Goal: Task Accomplishment & Management: Use online tool/utility

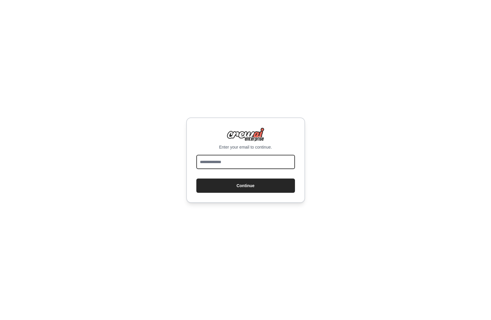
click at [224, 164] on input "email" at bounding box center [245, 162] width 99 height 14
type input "**********"
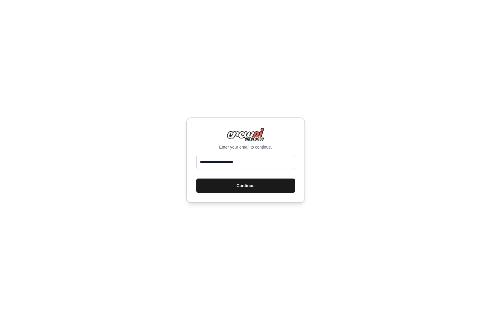
click at [243, 186] on button "Continue" at bounding box center [245, 186] width 99 height 14
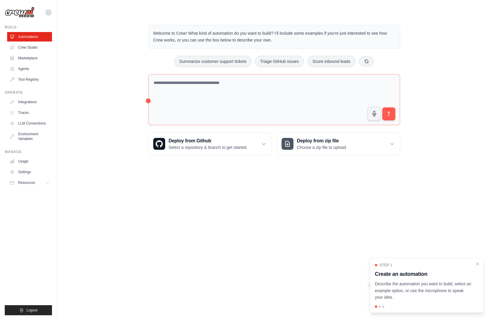
click at [445, 290] on p "Describe the automation you want to build, select an example option, or use the…" at bounding box center [423, 291] width 97 height 20
drag, startPoint x: 438, startPoint y: 285, endPoint x: 383, endPoint y: 286, distance: 54.6
click at [383, 286] on p "Describe the automation you want to build, select an example option, or use the…" at bounding box center [423, 291] width 97 height 20
click at [450, 282] on p "Describe the automation you want to build, select an example option, or use the…" at bounding box center [423, 291] width 97 height 20
click at [480, 263] on icon "Close walkthrough" at bounding box center [477, 263] width 5 height 5
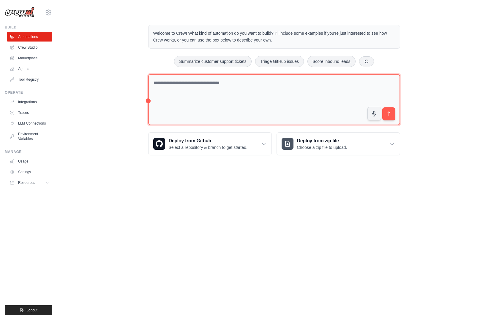
click at [180, 83] on textarea at bounding box center [274, 99] width 252 height 51
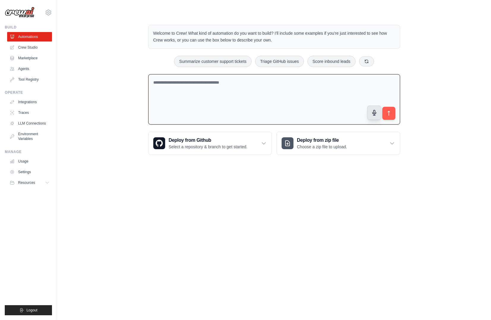
click at [369, 114] on button "button" at bounding box center [374, 113] width 14 height 14
click at [373, 113] on circle "button" at bounding box center [373, 112] width 5 height 5
type textarea "**********"
drag, startPoint x: 193, startPoint y: 84, endPoint x: 136, endPoint y: 83, distance: 57.0
click at [136, 83] on div "**********" at bounding box center [274, 89] width 415 height 149
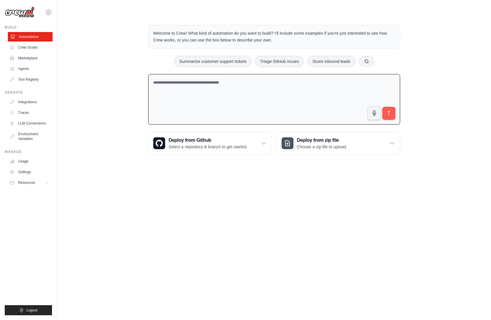
click at [29, 36] on link "Automations" at bounding box center [30, 37] width 45 height 10
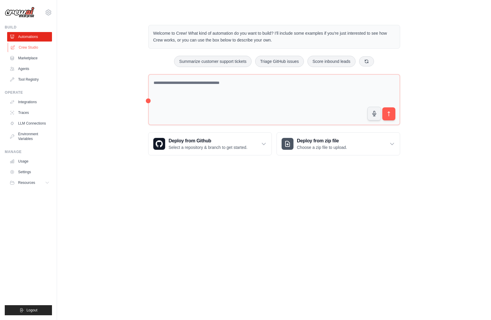
click at [28, 47] on link "Crew Studio" at bounding box center [30, 48] width 45 height 10
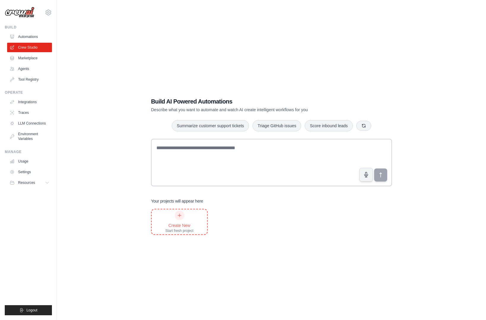
click at [182, 214] on div at bounding box center [180, 216] width 10 height 10
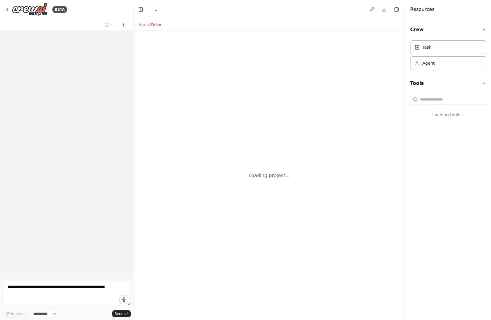
select select "****"
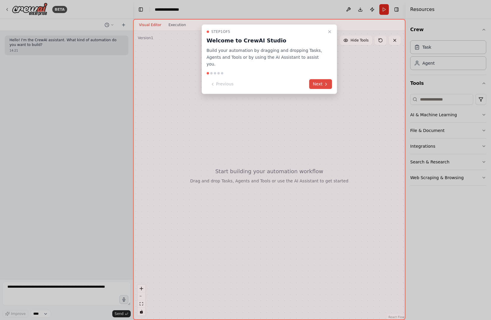
click at [319, 79] on button "Next" at bounding box center [320, 84] width 23 height 10
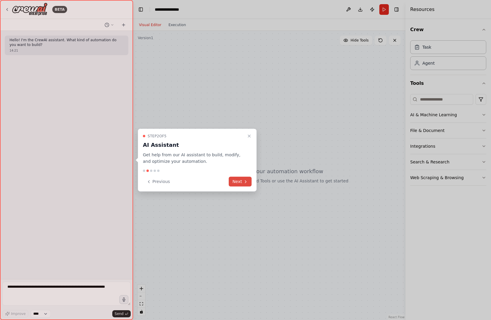
click at [236, 182] on button "Next" at bounding box center [240, 182] width 23 height 10
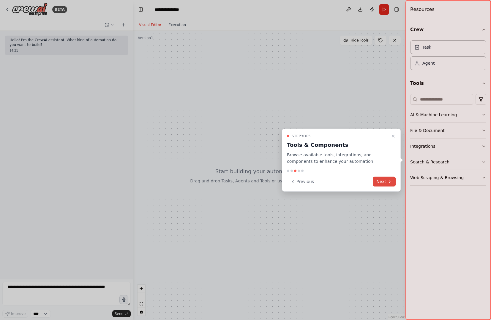
click at [389, 181] on icon at bounding box center [389, 181] width 5 height 5
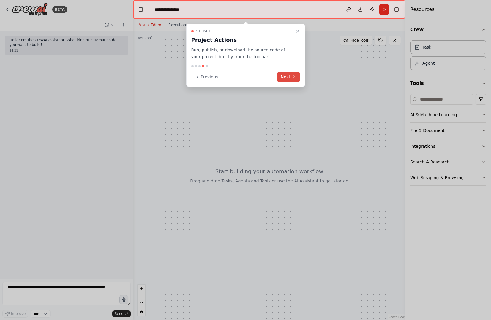
click at [289, 77] on button "Next" at bounding box center [288, 77] width 23 height 10
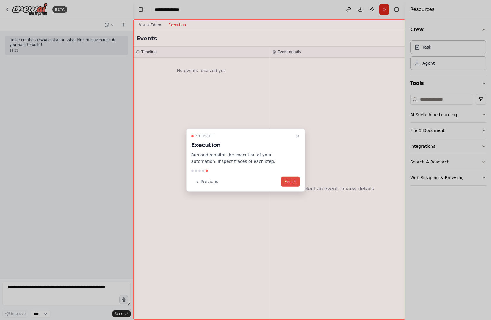
click at [290, 181] on button "Finish" at bounding box center [290, 182] width 19 height 10
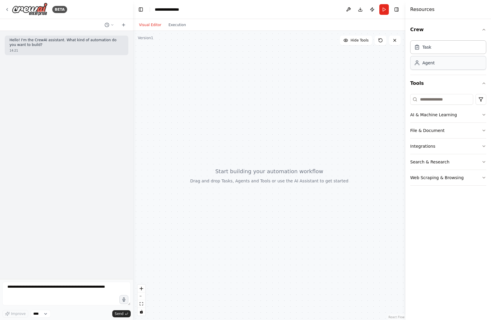
click at [428, 64] on div "Agent" at bounding box center [428, 63] width 12 height 6
click at [424, 64] on div "Agent" at bounding box center [428, 63] width 12 height 6
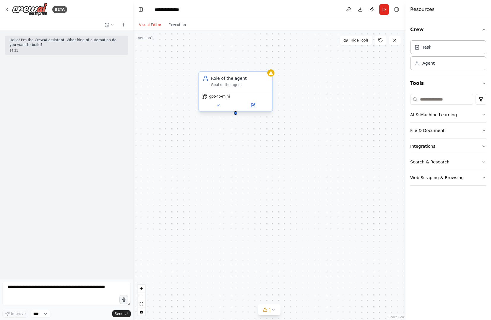
click at [234, 86] on div "Goal of the agent" at bounding box center [240, 85] width 58 height 5
click at [254, 105] on icon at bounding box center [253, 104] width 3 height 3
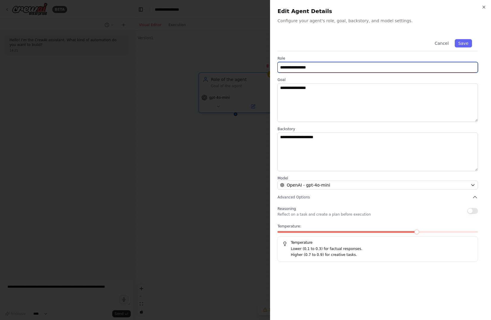
click at [319, 67] on input "**********" at bounding box center [377, 67] width 200 height 11
type input "**********"
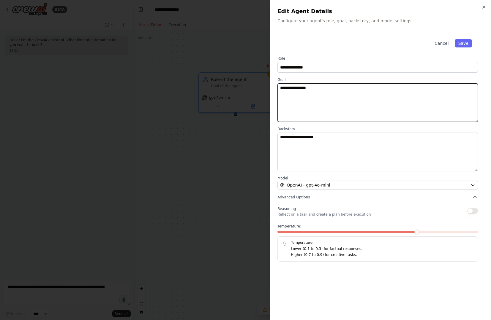
click at [364, 90] on textarea "**********" at bounding box center [377, 102] width 200 height 39
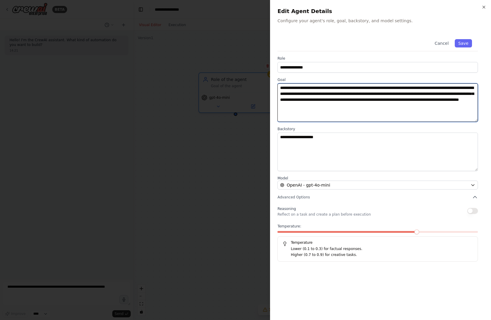
type textarea "**********"
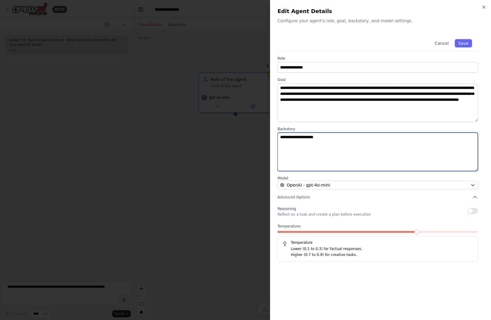
drag, startPoint x: 330, startPoint y: 137, endPoint x: 336, endPoint y: 137, distance: 6.2
click at [331, 137] on textarea "**********" at bounding box center [377, 152] width 200 height 39
drag, startPoint x: 337, startPoint y: 137, endPoint x: 265, endPoint y: 142, distance: 71.7
click at [265, 142] on body "**********" at bounding box center [245, 160] width 491 height 320
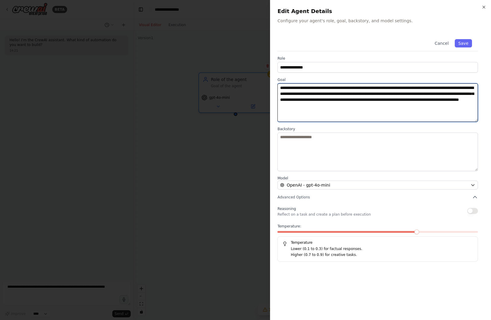
drag, startPoint x: 371, startPoint y: 110, endPoint x: 290, endPoint y: 104, distance: 81.6
click at [279, 86] on textarea "**********" at bounding box center [377, 102] width 200 height 39
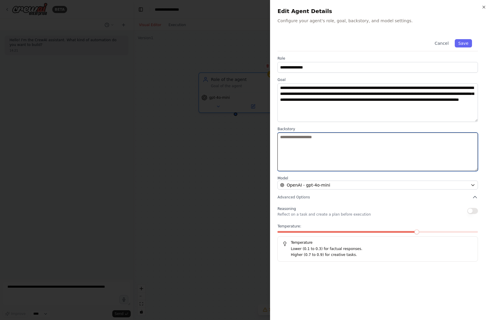
click at [318, 143] on textarea at bounding box center [377, 152] width 200 height 39
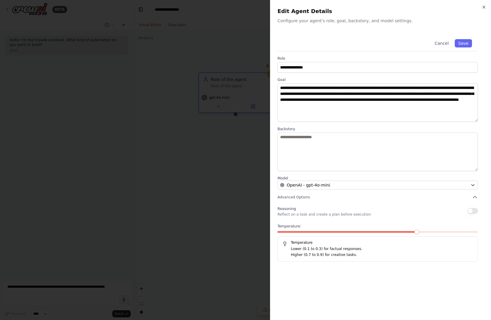
click at [471, 211] on button "button" at bounding box center [472, 211] width 11 height 6
click at [465, 44] on button "Save" at bounding box center [463, 43] width 17 height 8
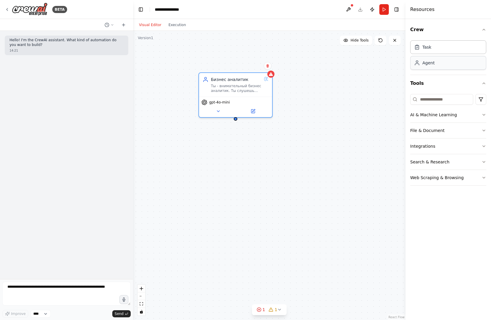
click at [455, 64] on div "Agent" at bounding box center [448, 63] width 76 height 14
drag, startPoint x: 393, startPoint y: 99, endPoint x: 318, endPoint y: 83, distance: 76.5
click at [318, 83] on div "Role of the agent Goal of the agent" at bounding box center [335, 81] width 58 height 12
click at [322, 83] on div "Goal of the agent" at bounding box center [335, 85] width 58 height 5
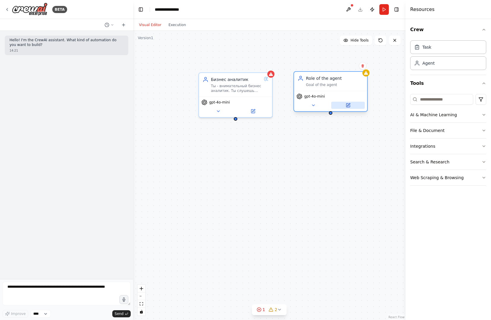
click at [349, 107] on icon at bounding box center [348, 106] width 4 height 4
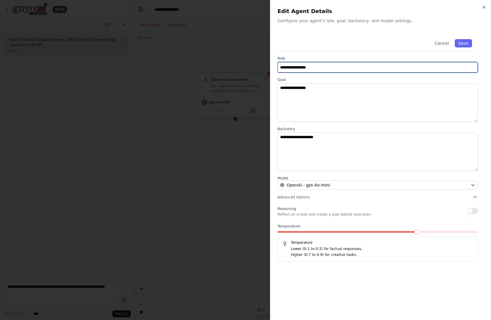
click at [314, 67] on input "**********" at bounding box center [377, 67] width 200 height 11
type input "**********"
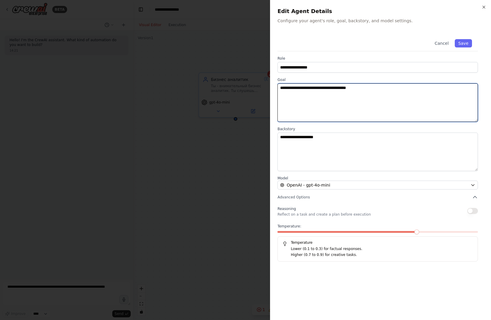
type textarea "**********"
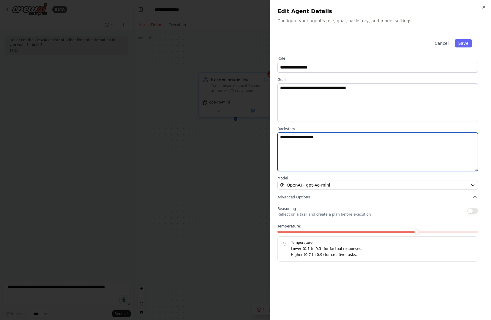
paste textarea "**********"
type textarea "**********"
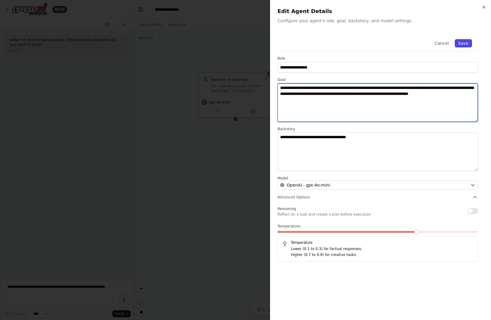
type textarea "**********"
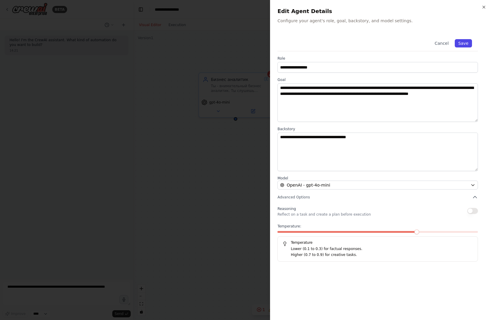
click at [467, 43] on button "Save" at bounding box center [463, 43] width 17 height 8
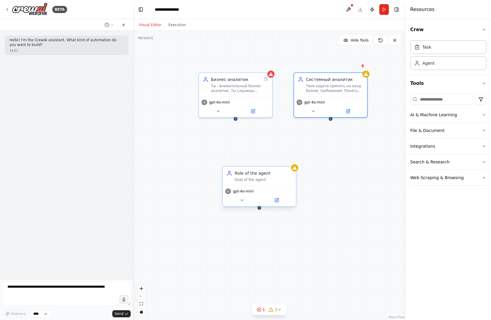
click at [248, 179] on div "Goal of the agent" at bounding box center [264, 180] width 58 height 5
click at [249, 179] on div "Goal of the agent" at bounding box center [264, 180] width 58 height 5
click at [279, 198] on icon at bounding box center [276, 200] width 5 height 5
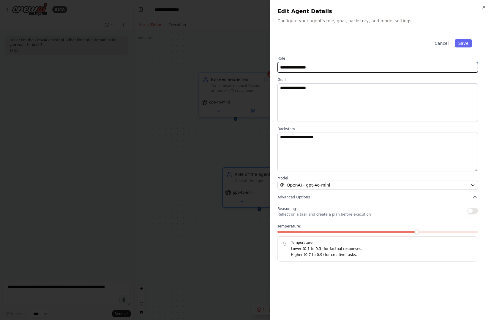
drag, startPoint x: 323, startPoint y: 66, endPoint x: 260, endPoint y: 71, distance: 63.4
click at [260, 69] on body "**********" at bounding box center [245, 160] width 491 height 320
type input "**********"
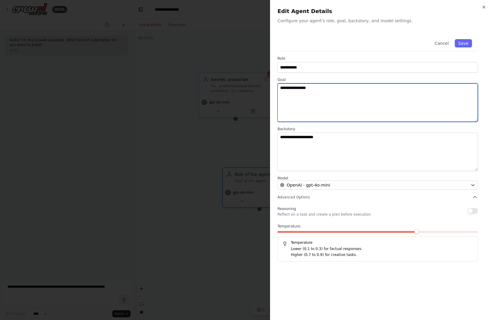
click at [291, 87] on textarea "**********" at bounding box center [377, 102] width 200 height 39
type textarea "**********"
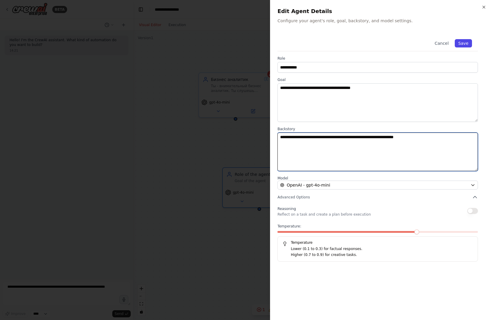
type textarea "**********"
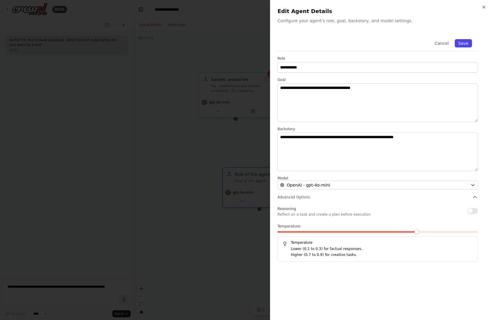
click at [462, 45] on button "Save" at bounding box center [463, 43] width 17 height 8
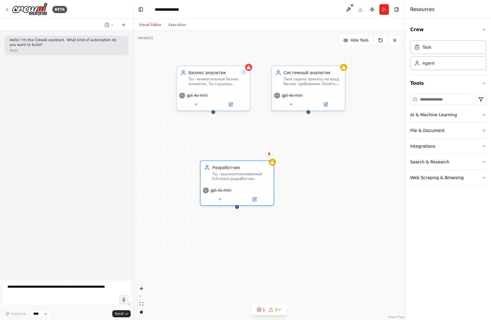
drag, startPoint x: 236, startPoint y: 121, endPoint x: 214, endPoint y: 115, distance: 23.3
click at [214, 115] on div "Бизнес аналитик Ты - внимательный бизнес аналитик. Ты слушешь или читаешь то, ч…" at bounding box center [269, 176] width 272 height 290
click at [227, 75] on div "Бизнес аналитик Ты - внимательный бизнес аналитик. Ты слушешь или читаешь то, ч…" at bounding box center [214, 77] width 50 height 17
click at [230, 103] on icon at bounding box center [231, 104] width 4 height 4
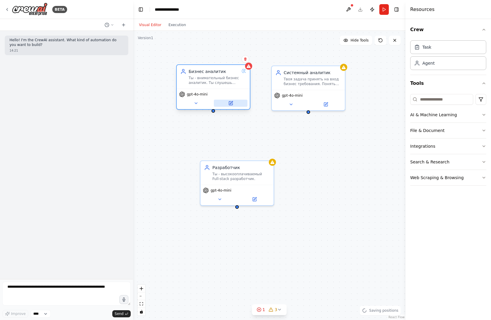
click at [232, 105] on icon at bounding box center [231, 104] width 4 height 4
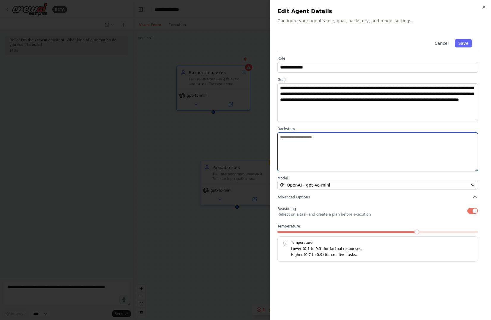
click at [293, 142] on textarea at bounding box center [377, 152] width 200 height 39
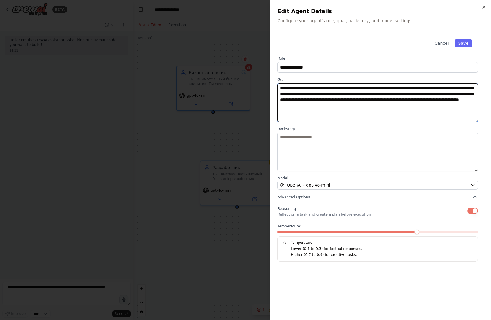
drag, startPoint x: 353, startPoint y: 89, endPoint x: 229, endPoint y: 91, distance: 123.8
click at [229, 91] on body "**********" at bounding box center [245, 160] width 491 height 320
type textarea "**********"
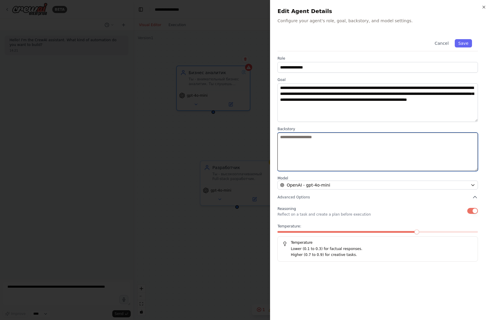
paste textarea "**********"
type textarea "**********"
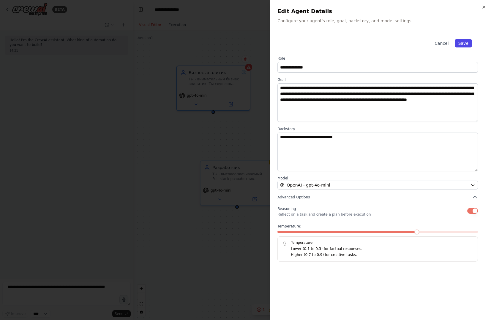
click at [459, 43] on button "Save" at bounding box center [463, 43] width 17 height 8
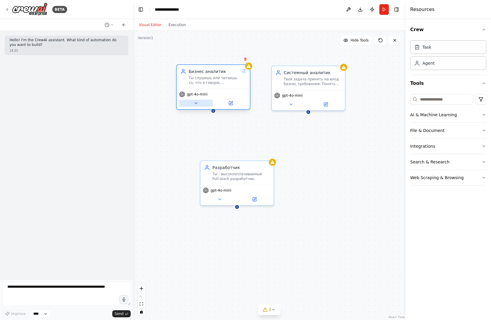
click at [197, 104] on icon at bounding box center [196, 103] width 5 height 5
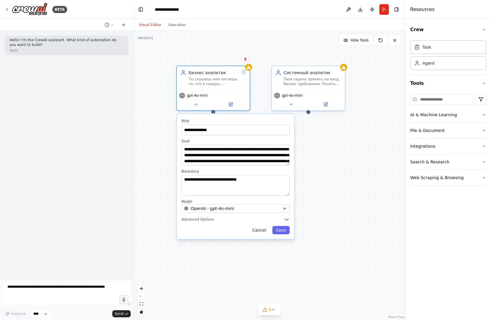
click at [266, 230] on button "Cancel" at bounding box center [259, 230] width 21 height 8
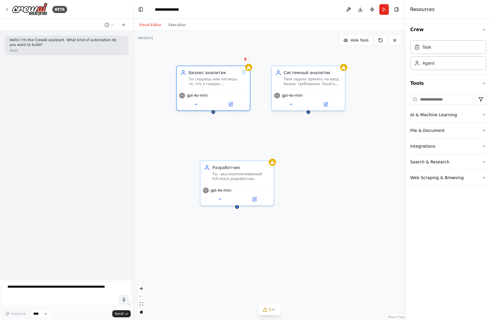
drag, startPoint x: 214, startPoint y: 113, endPoint x: 311, endPoint y: 111, distance: 97.4
drag, startPoint x: 311, startPoint y: 111, endPoint x: 283, endPoint y: 126, distance: 32.4
click at [284, 128] on div "Бизнес аналитик Ты слушешь или читаешь то, что я говорю, анализируешь, понимаеш…" at bounding box center [269, 176] width 272 height 290
drag, startPoint x: 213, startPoint y: 112, endPoint x: 308, endPoint y: 113, distance: 94.7
click at [308, 113] on div "Бизнес аналитик Ты слушешь или читаешь то, что я говорю, анализируешь, понимаеш…" at bounding box center [269, 176] width 272 height 290
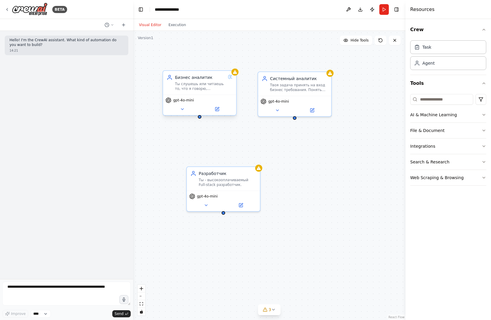
drag, startPoint x: 213, startPoint y: 113, endPoint x: 199, endPoint y: 113, distance: 14.0
click at [199, 113] on div "Бизнес аналитик Ты слушешь или читаешь то, что я говорю, анализируешь, понимаеш…" at bounding box center [269, 176] width 272 height 290
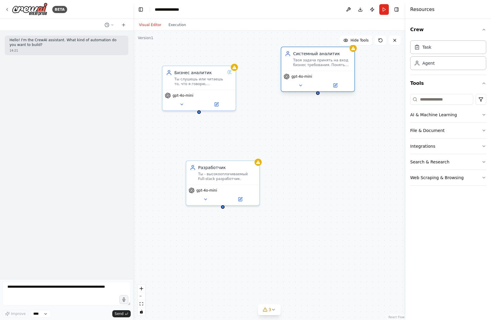
drag, startPoint x: 278, startPoint y: 93, endPoint x: 302, endPoint y: 74, distance: 29.8
click at [302, 74] on span "gpt-4o-mini" at bounding box center [301, 76] width 21 height 5
drag, startPoint x: 198, startPoint y: 113, endPoint x: 314, endPoint y: 64, distance: 125.1
click at [314, 64] on div "Бизнес аналитик Ты слушешь или читаешь то, что я говорю, анализируешь, понимаеш…" at bounding box center [233, 169] width 272 height 290
drag, startPoint x: 199, startPoint y: 112, endPoint x: 291, endPoint y: 88, distance: 94.9
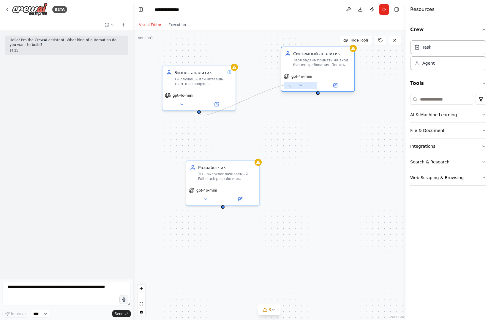
click at [291, 88] on div "Бизнес аналитик Ты слушешь или читаешь то, что я говорю, анализируешь, понимаеш…" at bounding box center [233, 169] width 272 height 290
drag, startPoint x: 198, startPoint y: 113, endPoint x: 295, endPoint y: 78, distance: 102.6
click at [238, 131] on div "Бизнес аналитик Ты слушешь или читаешь то, что я говорю, анализируешь, понимаеш…" at bounding box center [269, 176] width 272 height 290
drag, startPoint x: 200, startPoint y: 112, endPoint x: 306, endPoint y: 117, distance: 106.7
click at [306, 117] on div "Бизнес аналитик Ты слушешь или читаешь то, что я говорю, анализируешь, понимаеш…" at bounding box center [269, 176] width 272 height 290
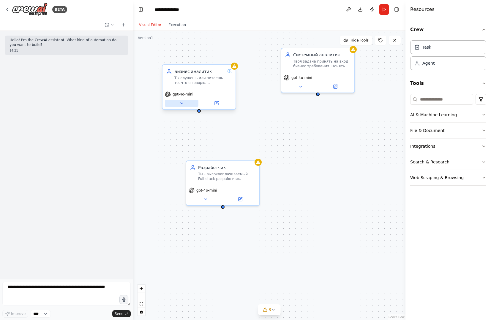
click at [183, 103] on icon at bounding box center [181, 103] width 5 height 5
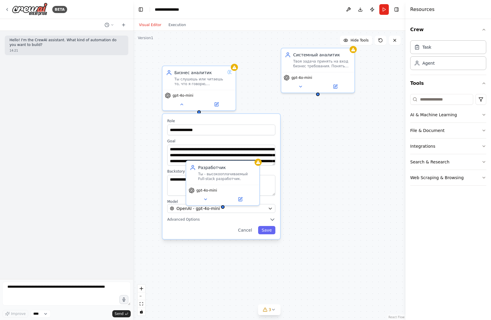
click at [318, 119] on div "**********" at bounding box center [269, 176] width 272 height 290
click at [433, 49] on div "Task" at bounding box center [448, 47] width 76 height 14
drag, startPoint x: 377, startPoint y: 145, endPoint x: 342, endPoint y: 149, distance: 35.5
click at [342, 149] on div "New Task" at bounding box center [343, 148] width 17 height 5
click at [345, 158] on div "New Task Task description" at bounding box center [359, 152] width 73 height 18
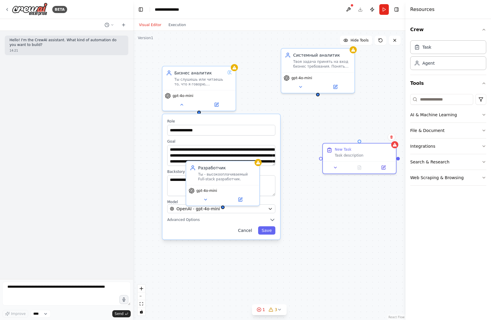
click at [246, 234] on button "Cancel" at bounding box center [244, 231] width 21 height 8
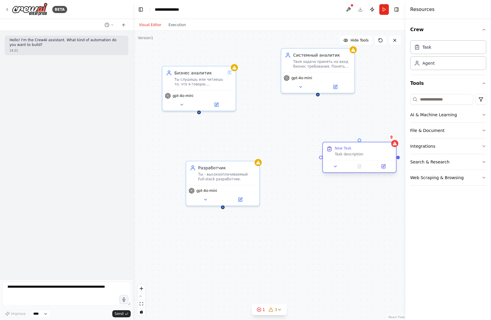
click at [339, 156] on div "Task description" at bounding box center [364, 154] width 58 height 5
click at [384, 168] on icon at bounding box center [384, 167] width 4 height 4
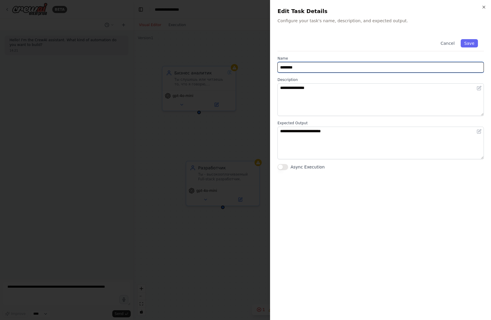
click at [319, 67] on input "********" at bounding box center [380, 67] width 206 height 11
type input "********"
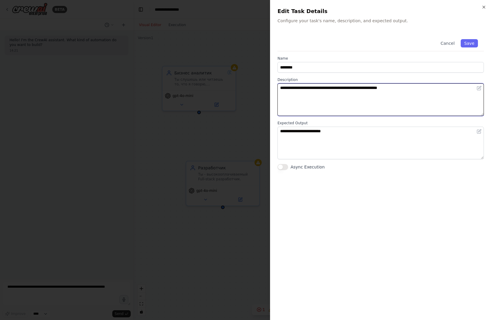
type textarea "**********"
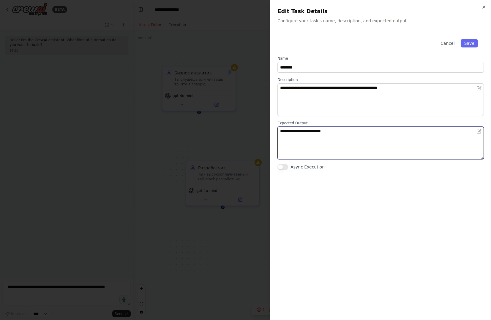
click at [314, 130] on textarea "**********" at bounding box center [380, 143] width 206 height 33
type textarea "**********"
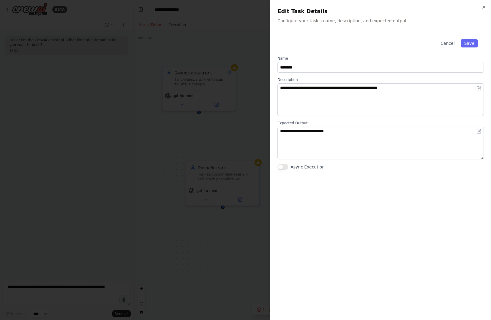
click at [469, 45] on button "Save" at bounding box center [469, 43] width 17 height 8
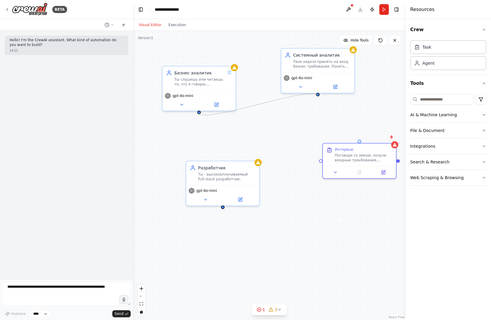
drag, startPoint x: 199, startPoint y: 113, endPoint x: 318, endPoint y: 97, distance: 119.9
click at [318, 97] on div "Бизнес аналитик Ты слушешь или читаешь то, что я говорю, анализируешь, понимаеш…" at bounding box center [269, 176] width 272 height 290
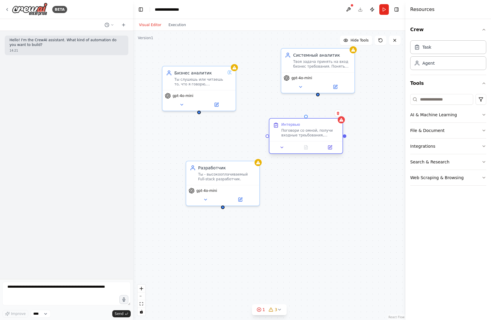
drag, startPoint x: 345, startPoint y: 154, endPoint x: 289, endPoint y: 128, distance: 62.4
click at [289, 128] on div "Поговори со омной, получи входные треьбования, позадавай вопросы." at bounding box center [310, 133] width 58 height 10
drag, startPoint x: 198, startPoint y: 113, endPoint x: 263, endPoint y: 139, distance: 69.5
click at [263, 139] on div "Бизнес аналитик Ты слушешь или читаешь то, что я говорю, анализируешь, понимаеш…" at bounding box center [233, 169] width 272 height 290
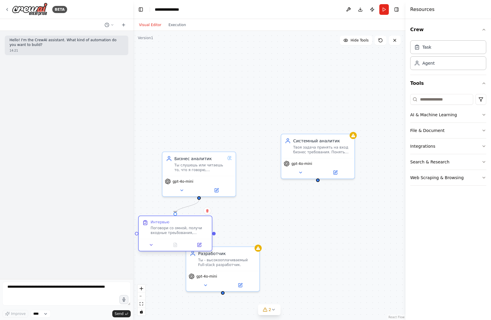
drag, startPoint x: 298, startPoint y: 134, endPoint x: 173, endPoint y: 232, distance: 159.3
click at [173, 232] on div "Поговори со омной, получи входные треьбования, позадавай вопросы." at bounding box center [180, 231] width 58 height 10
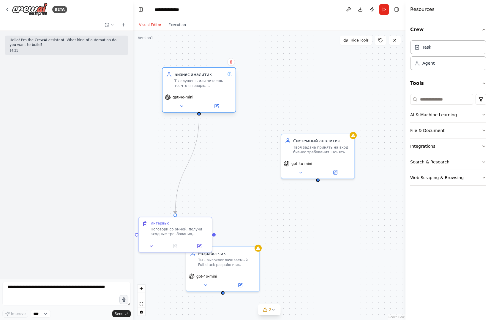
drag, startPoint x: 195, startPoint y: 170, endPoint x: 197, endPoint y: 89, distance: 81.4
click at [197, 89] on div "Бизнес аналитик Ты слушешь или читаешь то, что я говорю, анализируешь, понимаеш…" at bounding box center [199, 89] width 74 height 45
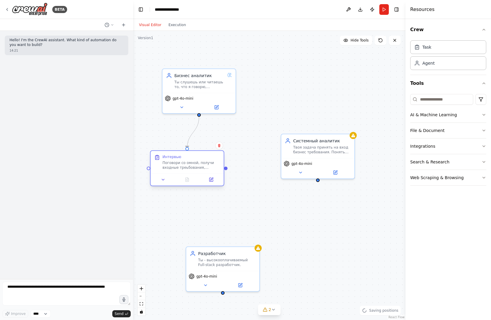
drag, startPoint x: 184, startPoint y: 230, endPoint x: 197, endPoint y: 165, distance: 66.7
click at [197, 165] on div "Поговори со омной, получи входные треьбования, позадавай вопросы." at bounding box center [191, 166] width 58 height 10
drag, startPoint x: 226, startPoint y: 169, endPoint x: 318, endPoint y: 181, distance: 92.2
click at [318, 181] on div ".deletable-edge-delete-btn { width: 20px; height: 20px; border: 0px solid #ffff…" at bounding box center [269, 176] width 272 height 290
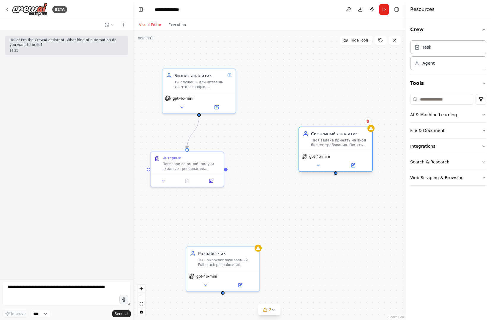
drag, startPoint x: 319, startPoint y: 156, endPoint x: 335, endPoint y: 154, distance: 15.6
click at [335, 154] on div "gpt-4o-mini" at bounding box center [335, 157] width 68 height 6
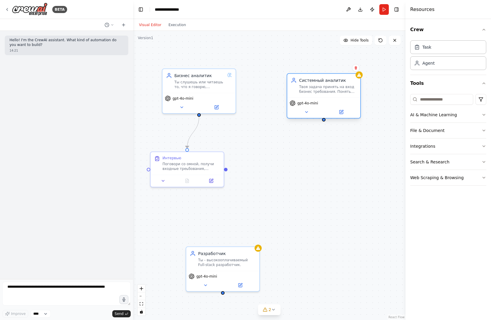
drag, startPoint x: 326, startPoint y: 147, endPoint x: 311, endPoint y: 91, distance: 57.4
click at [311, 91] on div "Твоя задача принять на вход бизнес требования. Понять их, проанализировать. Убе…" at bounding box center [328, 90] width 58 height 10
click at [350, 170] on div "Task description" at bounding box center [364, 169] width 58 height 5
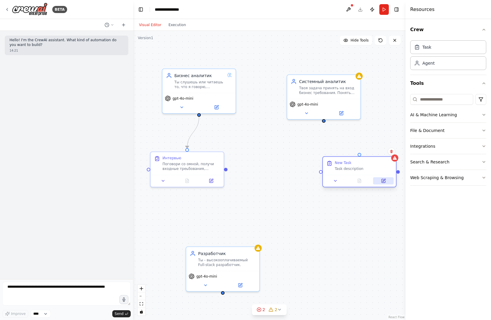
click at [385, 182] on icon at bounding box center [383, 181] width 5 height 5
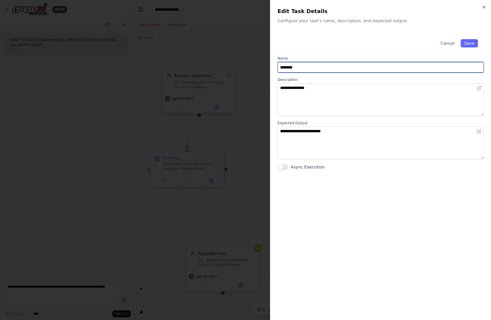
drag, startPoint x: 303, startPoint y: 65, endPoint x: 247, endPoint y: 68, distance: 55.3
click at [247, 68] on body "**********" at bounding box center [245, 160] width 491 height 320
type input "**********"
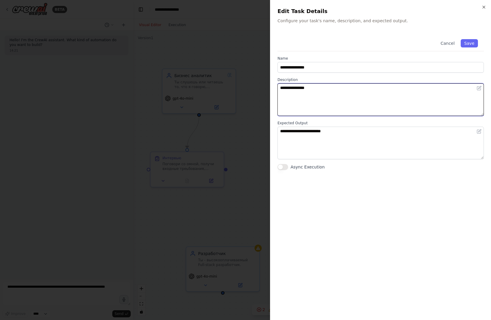
drag, startPoint x: 333, startPoint y: 99, endPoint x: 332, endPoint y: 92, distance: 7.2
click at [333, 99] on textarea "**********" at bounding box center [380, 99] width 206 height 33
type textarea "**********"
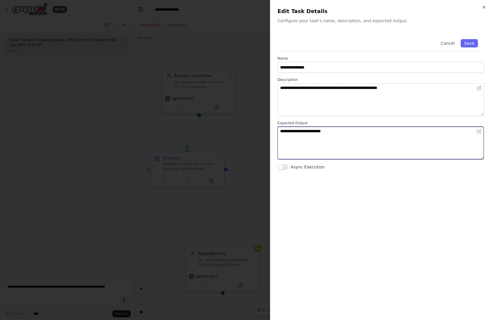
click at [322, 138] on textarea "**********" at bounding box center [380, 143] width 206 height 33
type textarea "**********"
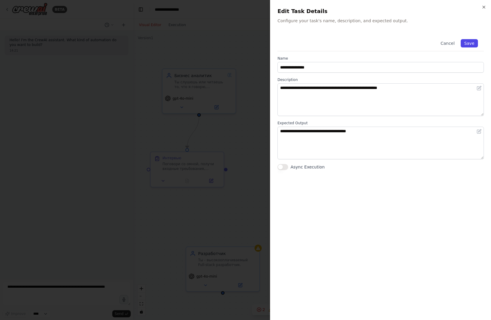
click at [469, 45] on button "Save" at bounding box center [469, 43] width 17 height 8
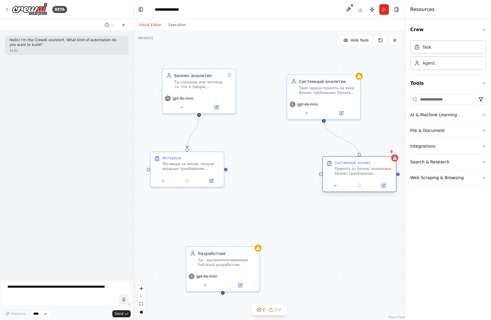
drag, startPoint x: 322, startPoint y: 121, endPoint x: 359, endPoint y: 158, distance: 52.1
click at [359, 158] on div "Бизнес аналитик Ты слушешь или читаешь то, что я говорю, анализируешь, понимаеш…" at bounding box center [233, 255] width 272 height 290
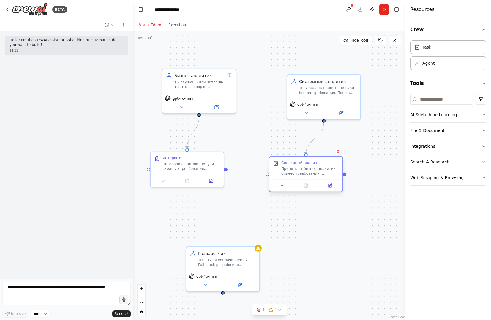
drag, startPoint x: 363, startPoint y: 175, endPoint x: 310, endPoint y: 175, distance: 53.4
click at [310, 175] on div "Принять от бизнес аналитика бизнес треьбования, проанализировать." at bounding box center [310, 172] width 58 height 10
drag, startPoint x: 225, startPoint y: 170, endPoint x: 268, endPoint y: 177, distance: 43.0
click at [268, 177] on div ".deletable-edge-delete-btn { width: 20px; height: 20px; border: 0px solid #ffff…" at bounding box center [269, 176] width 272 height 290
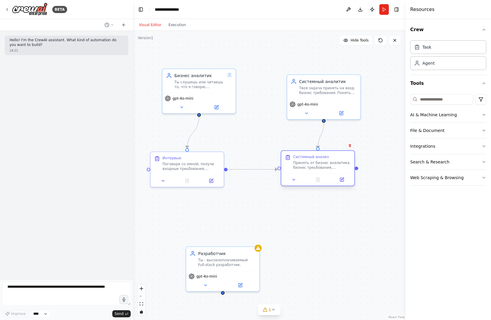
drag, startPoint x: 311, startPoint y: 174, endPoint x: 320, endPoint y: 169, distance: 10.5
click at [320, 169] on div "Принять от бизнес аналитика бизнес треьбования, проанализировать." at bounding box center [322, 166] width 58 height 10
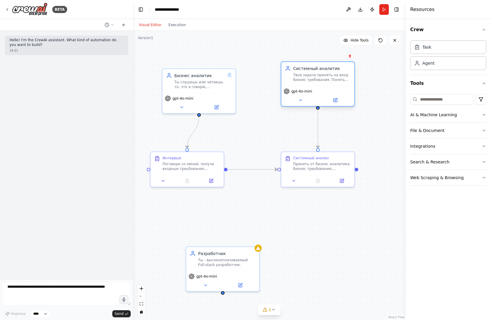
drag, startPoint x: 327, startPoint y: 100, endPoint x: 320, endPoint y: 86, distance: 15.5
click at [320, 86] on div "gpt-4o-mini" at bounding box center [317, 96] width 73 height 20
click at [385, 8] on button "Run" at bounding box center [384, 9] width 10 height 11
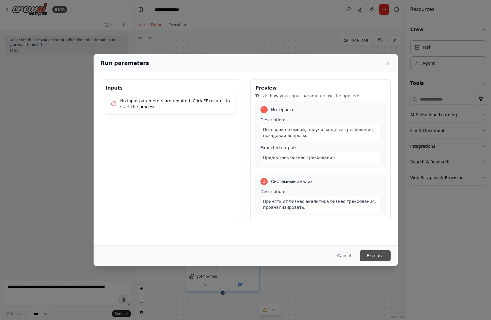
click at [367, 256] on button "Execute" at bounding box center [375, 256] width 31 height 11
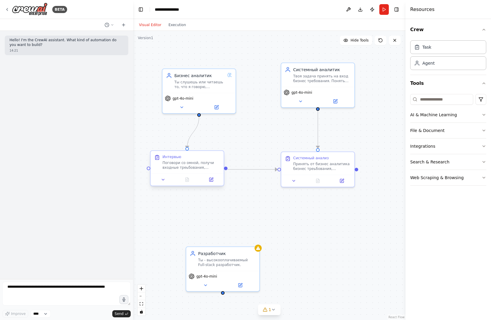
click at [200, 180] on div at bounding box center [187, 179] width 68 height 7
click at [222, 217] on div ".deletable-edge-delete-btn { width: 20px; height: 20px; border: 0px solid #ffff…" at bounding box center [269, 176] width 272 height 290
drag, startPoint x: 195, startPoint y: 169, endPoint x: 206, endPoint y: 171, distance: 11.5
click at [206, 171] on div "Интервью Поговори со омной, получи входные треьбования, позадавай вопросы." at bounding box center [198, 162] width 73 height 23
click at [261, 228] on div ".deletable-edge-delete-btn { width: 20px; height: 20px; border: 0px solid #ffff…" at bounding box center [269, 176] width 272 height 290
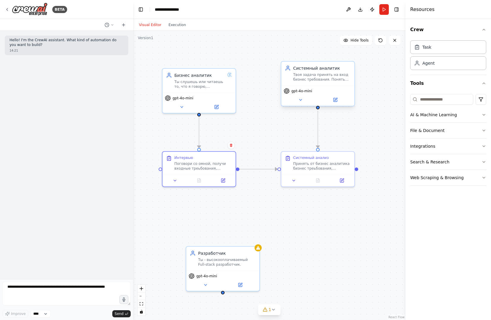
drag, startPoint x: 237, startPoint y: 169, endPoint x: 288, endPoint y: 106, distance: 81.5
drag, startPoint x: 288, startPoint y: 106, endPoint x: 265, endPoint y: 135, distance: 37.6
click at [265, 135] on div ".deletable-edge-delete-btn { width: 20px; height: 20px; border: 0px solid #ffff…" at bounding box center [269, 176] width 272 height 290
drag, startPoint x: 238, startPoint y: 168, endPoint x: 317, endPoint y: 110, distance: 98.2
click at [317, 110] on div "Бизнес аналитик Ты слушешь или читаешь то, что я говорю, анализируешь, понимаеш…" at bounding box center [233, 255] width 272 height 290
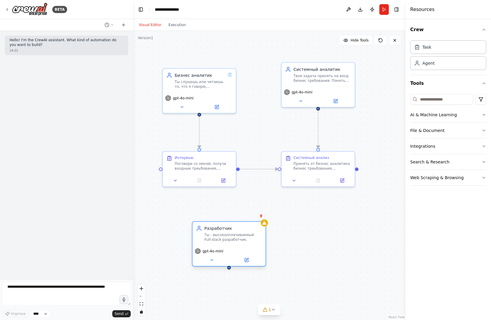
drag, startPoint x: 236, startPoint y: 249, endPoint x: 242, endPoint y: 229, distance: 20.3
click at [242, 229] on div "Разработчик" at bounding box center [233, 229] width 58 height 6
drag, startPoint x: 357, startPoint y: 169, endPoint x: 229, endPoint y: 269, distance: 162.1
click at [229, 269] on div ".deletable-edge-delete-btn { width: 20px; height: 20px; border: 0px solid #ffff…" at bounding box center [269, 176] width 272 height 290
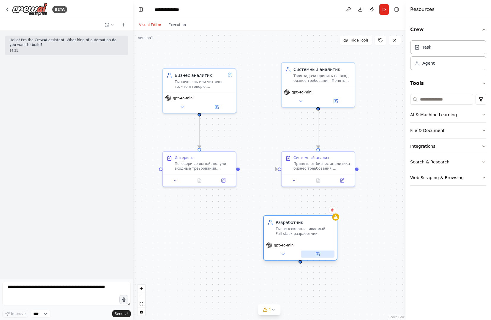
drag, startPoint x: 235, startPoint y: 254, endPoint x: 309, endPoint y: 251, distance: 74.3
click at [309, 251] on div "gpt-4o-mini" at bounding box center [300, 250] width 73 height 20
drag, startPoint x: 357, startPoint y: 170, endPoint x: 311, endPoint y: 240, distance: 83.8
click at [311, 240] on div "Бизнес аналитик Ты слушешь или читаешь то, что я говорю, анализируешь, понимаеш…" at bounding box center [233, 255] width 272 height 290
click at [242, 259] on div "Task description" at bounding box center [269, 257] width 58 height 5
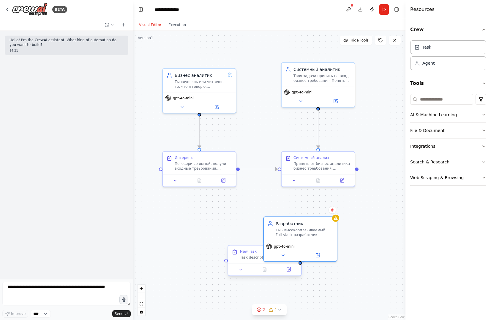
click at [242, 259] on div "Task description" at bounding box center [269, 257] width 58 height 5
click at [290, 270] on icon at bounding box center [289, 270] width 4 height 4
click at [291, 269] on button at bounding box center [288, 269] width 20 height 7
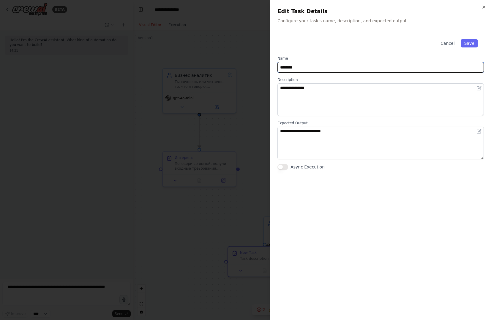
click at [321, 67] on input "********" at bounding box center [380, 67] width 206 height 11
drag, startPoint x: 321, startPoint y: 67, endPoint x: 259, endPoint y: 68, distance: 61.5
click at [259, 68] on body "**********" at bounding box center [245, 160] width 491 height 320
type input "**********"
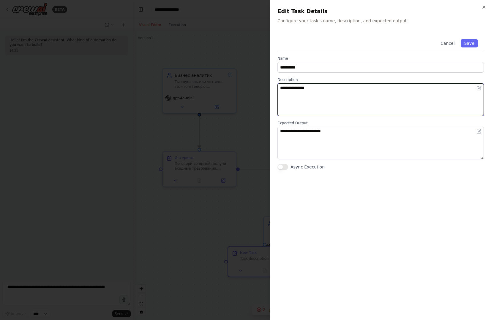
click at [317, 88] on textarea "**********" at bounding box center [380, 99] width 206 height 33
drag, startPoint x: 317, startPoint y: 88, endPoint x: 239, endPoint y: 86, distance: 78.1
click at [239, 86] on body "**********" at bounding box center [245, 160] width 491 height 320
type textarea "**********"
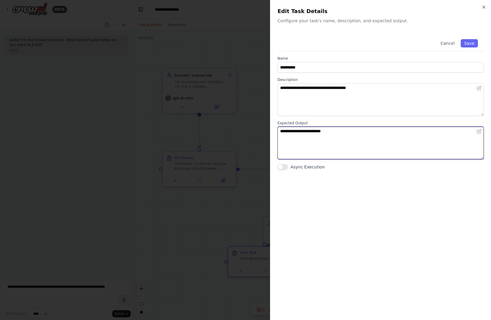
click at [336, 137] on textarea "**********" at bounding box center [380, 143] width 206 height 33
drag, startPoint x: 338, startPoint y: 133, endPoint x: 257, endPoint y: 124, distance: 81.3
click at [257, 124] on body "**********" at bounding box center [245, 160] width 491 height 320
type textarea "***"
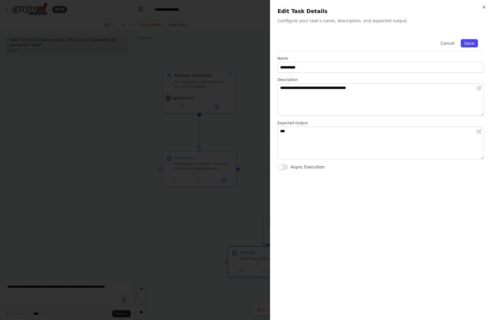
click at [471, 44] on button "Save" at bounding box center [469, 43] width 17 height 8
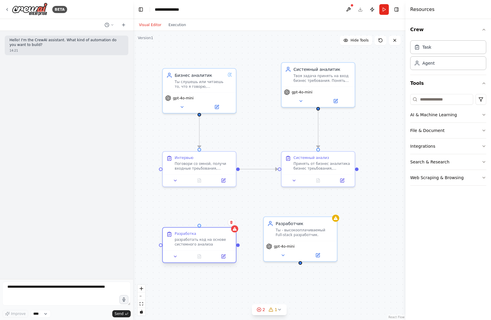
drag, startPoint x: 254, startPoint y: 255, endPoint x: 191, endPoint y: 235, distance: 66.5
click at [191, 235] on div "Разработка разработать код на основе системного анализа" at bounding box center [204, 239] width 58 height 15
drag, startPoint x: 300, startPoint y: 263, endPoint x: 240, endPoint y: 247, distance: 62.7
click at [240, 247] on div ".deletable-edge-delete-btn { width: 20px; height: 20px; border: 0px solid #ffff…" at bounding box center [269, 176] width 272 height 290
drag, startPoint x: 300, startPoint y: 263, endPoint x: 235, endPoint y: 247, distance: 67.3
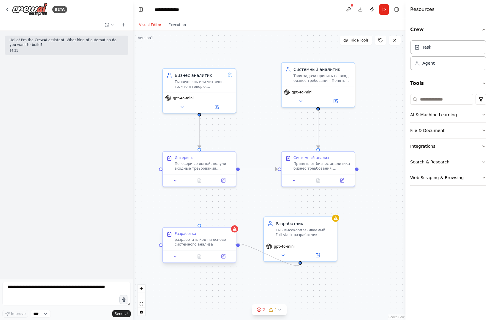
click at [235, 247] on div "Бизнес аналитик Ты слушешь или читаешь то, что я говорю, анализируешь, понимаеш…" at bounding box center [233, 255] width 272 height 290
click at [217, 235] on div "Разработка" at bounding box center [204, 234] width 58 height 5
click at [225, 256] on icon at bounding box center [223, 256] width 5 height 5
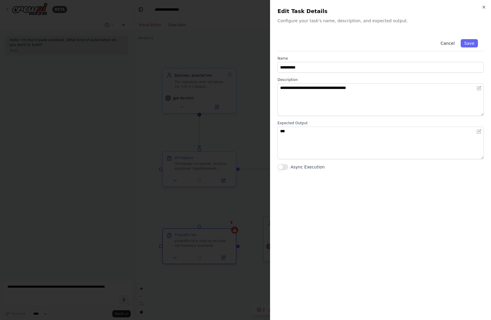
click at [455, 42] on button "Cancel" at bounding box center [447, 43] width 21 height 8
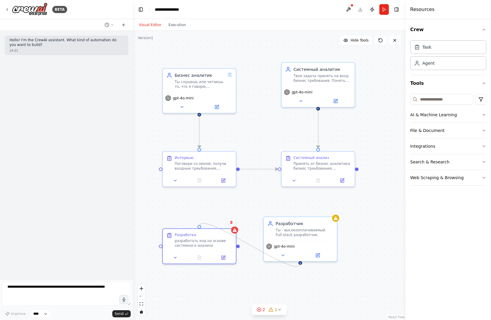
drag, startPoint x: 300, startPoint y: 263, endPoint x: 201, endPoint y: 226, distance: 106.4
click at [201, 226] on div ".deletable-edge-delete-btn { width: 20px; height: 20px; border: 0px solid #ffff…" at bounding box center [269, 176] width 272 height 290
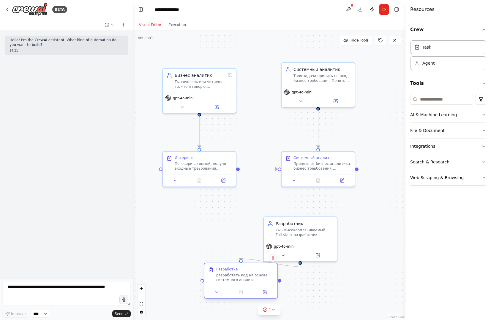
drag, startPoint x: 198, startPoint y: 244, endPoint x: 246, endPoint y: 269, distance: 53.8
click at [239, 282] on div "разработать код на основе системного анализа" at bounding box center [245, 278] width 58 height 10
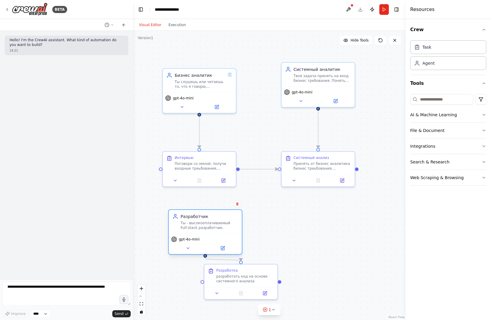
drag, startPoint x: 288, startPoint y: 243, endPoint x: 193, endPoint y: 233, distance: 95.2
click at [193, 233] on div "Разработчик Ты - высокооплачиваемый Full-stack разработчик. gpt-4o-mini" at bounding box center [205, 232] width 74 height 45
click at [312, 254] on div ".deletable-edge-delete-btn { width: 20px; height: 20px; border: 0px solid #ffff…" at bounding box center [269, 176] width 272 height 290
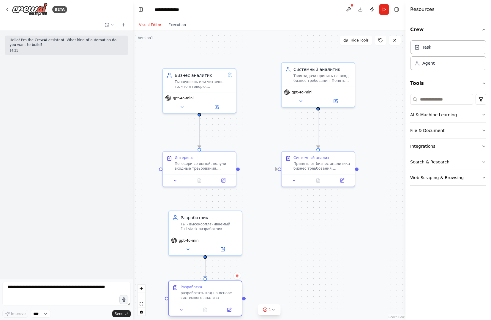
drag, startPoint x: 265, startPoint y: 276, endPoint x: 230, endPoint y: 291, distance: 37.1
click at [230, 291] on div "разработать код на основе системного анализа" at bounding box center [210, 296] width 58 height 10
drag, startPoint x: 358, startPoint y: 168, endPoint x: 244, endPoint y: 300, distance: 174.6
click at [243, 301] on div ".deletable-edge-delete-btn { width: 20px; height: 20px; border: 0px solid #ffff…" at bounding box center [269, 176] width 272 height 290
drag, startPoint x: 357, startPoint y: 169, endPoint x: 226, endPoint y: 235, distance: 146.6
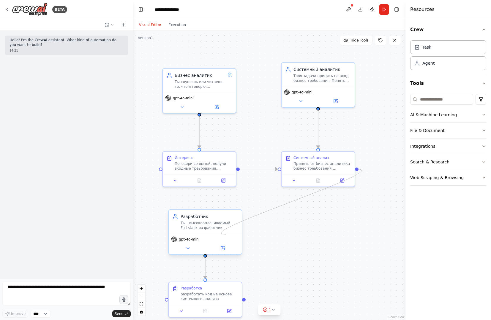
click at [226, 235] on div "Бизнес аналитик Ты слушешь или читаешь то, что я говорю, анализируешь, понимаеш…" at bounding box center [233, 255] width 272 height 290
drag, startPoint x: 357, startPoint y: 170, endPoint x: 164, endPoint y: 300, distance: 232.8
click at [164, 300] on div ".deletable-edge-delete-btn { width: 20px; height: 20px; border: 0px solid #ffff…" at bounding box center [269, 176] width 272 height 290
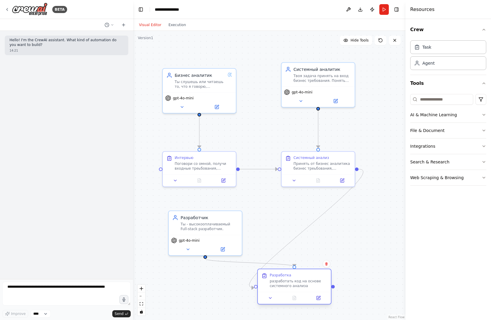
drag, startPoint x: 175, startPoint y: 301, endPoint x: 268, endPoint y: 290, distance: 93.6
click at [268, 290] on div "Разработка разработать код на основе системного анализа" at bounding box center [294, 281] width 73 height 23
click at [300, 234] on icon "Edge from 5fae79a3-28de-4c91-9c07-ad941abf73f5 to ec29b834-57e8-46ac-a27a-d68a8…" at bounding box center [306, 228] width 114 height 119
click at [307, 229] on icon at bounding box center [306, 228] width 4 height 5
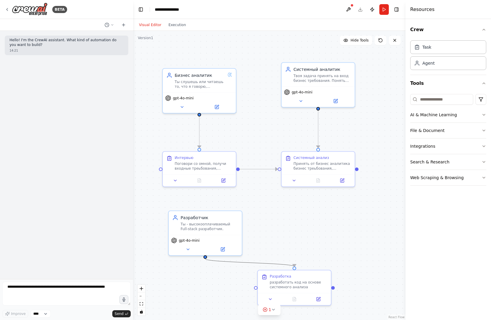
click at [273, 263] on icon "Edge from 9c50c533-4dbb-4e84-a4be-c2e7ec9316a4 to ec29b834-57e8-46ac-a27a-d68a8…" at bounding box center [249, 263] width 89 height 8
click at [249, 263] on icon at bounding box center [249, 262] width 4 height 5
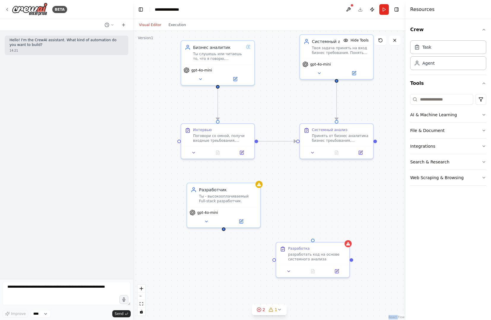
drag, startPoint x: 205, startPoint y: 259, endPoint x: 224, endPoint y: 230, distance: 33.7
click at [224, 230] on div ".deletable-edge-delete-btn { width: 20px; height: 20px; border: 0px solid #ffff…" at bounding box center [269, 176] width 272 height 290
drag, startPoint x: 224, startPoint y: 230, endPoint x: 273, endPoint y: 261, distance: 57.9
click at [273, 261] on div ".deletable-edge-delete-btn { width: 20px; height: 20px; border: 0px solid #ffff…" at bounding box center [269, 176] width 272 height 290
drag, startPoint x: 375, startPoint y: 141, endPoint x: 272, endPoint y: 260, distance: 157.7
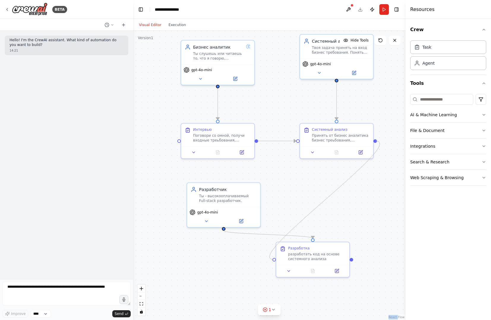
click at [272, 260] on div ".deletable-edge-delete-btn { width: 20px; height: 20px; border: 0px solid #ffff…" at bounding box center [269, 176] width 272 height 290
click at [381, 10] on button "Run" at bounding box center [384, 9] width 10 height 11
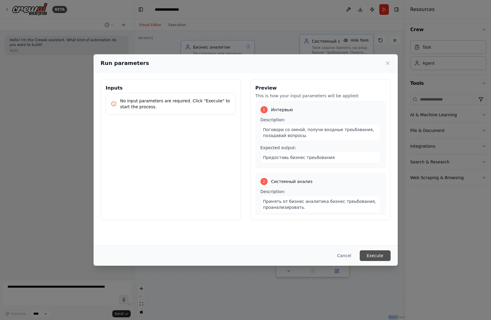
click at [371, 253] on button "Execute" at bounding box center [375, 256] width 31 height 11
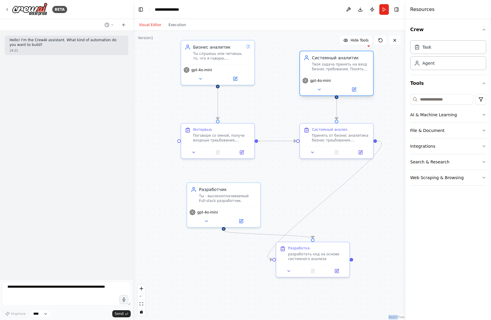
drag, startPoint x: 352, startPoint y: 61, endPoint x: 351, endPoint y: 80, distance: 19.9
click at [351, 80] on div "gpt-4o-mini" at bounding box center [336, 81] width 68 height 6
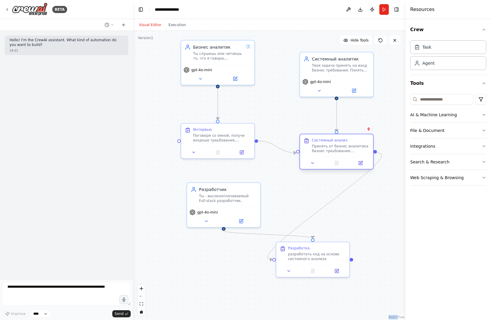
drag, startPoint x: 319, startPoint y: 138, endPoint x: 321, endPoint y: 152, distance: 14.2
click at [321, 152] on div "Принять от бизнес аналитика бизнес треьбования, проанализировать." at bounding box center [341, 149] width 58 height 10
click at [215, 58] on div "Ты слушешь или читаешь то, что я говорю, анализируешь, понимаешь что именно мне…" at bounding box center [218, 55] width 50 height 10
click at [235, 78] on icon at bounding box center [235, 77] width 3 height 3
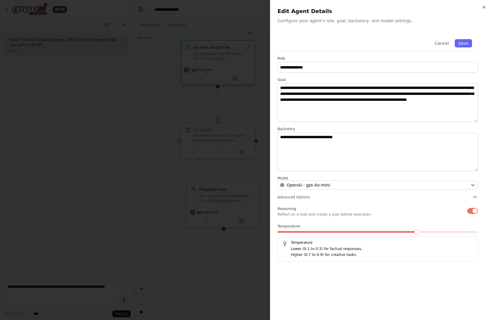
click at [438, 44] on button "Cancel" at bounding box center [441, 43] width 21 height 8
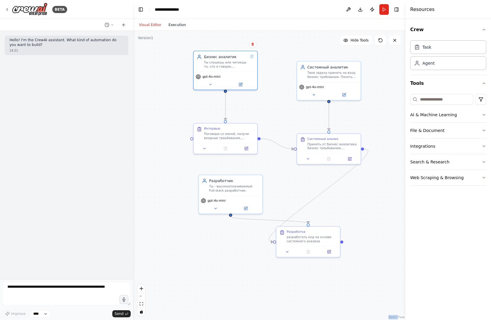
click at [171, 27] on button "Execution" at bounding box center [177, 24] width 25 height 7
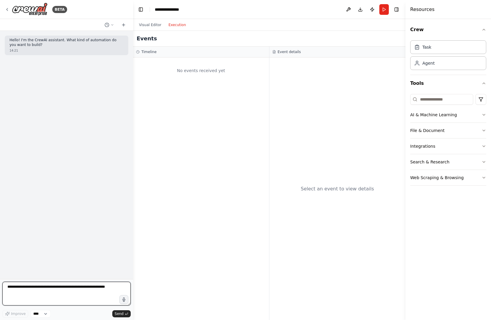
click at [42, 287] on textarea at bounding box center [66, 294] width 128 height 24
type textarea "**********"
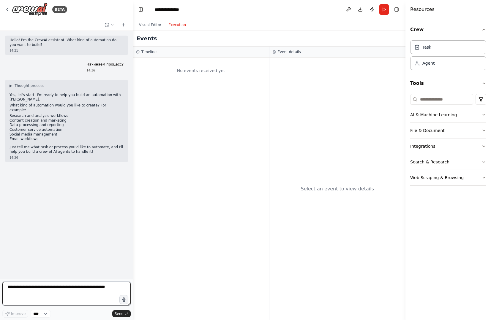
click at [105, 288] on textarea at bounding box center [66, 294] width 128 height 24
click at [121, 302] on icon "button" at bounding box center [123, 300] width 5 height 5
click at [123, 300] on circle "button" at bounding box center [124, 300] width 4 height 4
type textarea "**********"
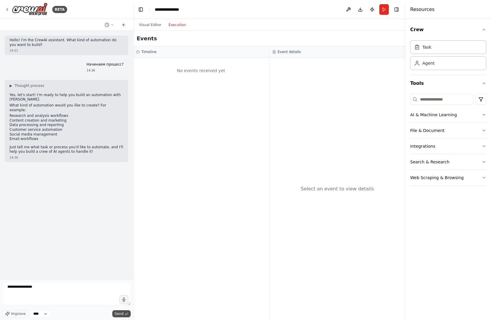
click at [117, 311] on button "Send" at bounding box center [121, 314] width 18 height 7
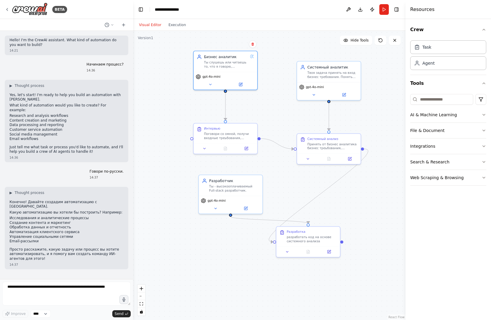
drag, startPoint x: 139, startPoint y: 26, endPoint x: 141, endPoint y: 24, distance: 3.4
click at [139, 26] on button "Visual Editor" at bounding box center [149, 24] width 29 height 7
click at [85, 287] on textarea at bounding box center [66, 294] width 128 height 24
type textarea "**********"
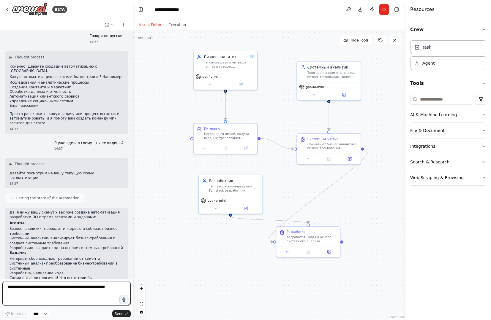
scroll to position [140, 0]
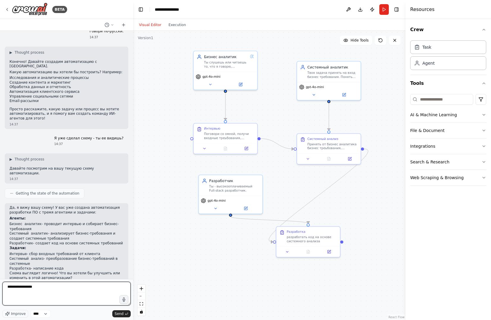
type textarea "**********"
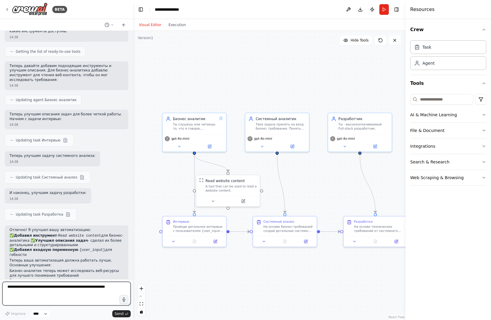
scroll to position [516, 0]
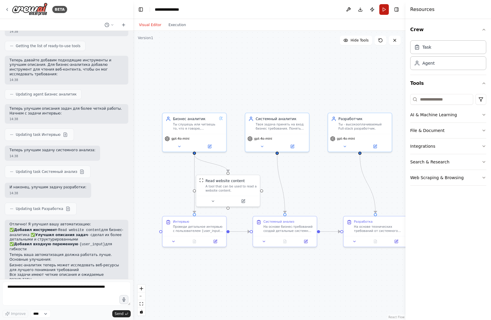
click at [388, 6] on button "Run" at bounding box center [384, 9] width 10 height 11
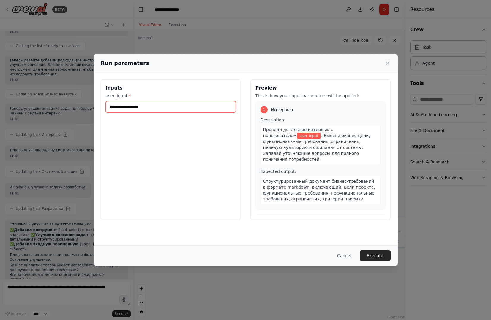
click at [171, 107] on input "user_input *" at bounding box center [171, 106] width 130 height 11
type input "*"
type input "**********"
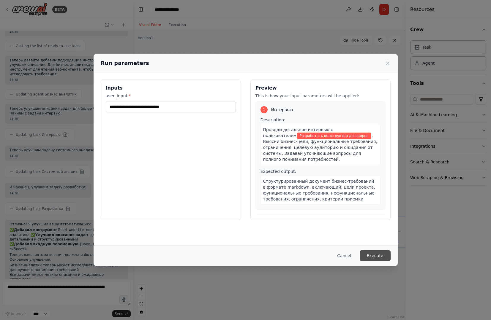
click at [372, 253] on button "Execute" at bounding box center [375, 256] width 31 height 11
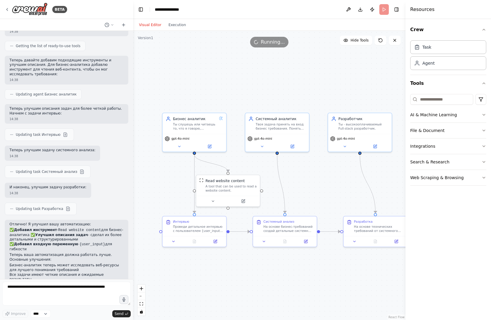
click at [372, 253] on div ".deletable-edge-delete-btn { width: 20px; height: 20px; border: 0px solid #ffff…" at bounding box center [269, 176] width 272 height 290
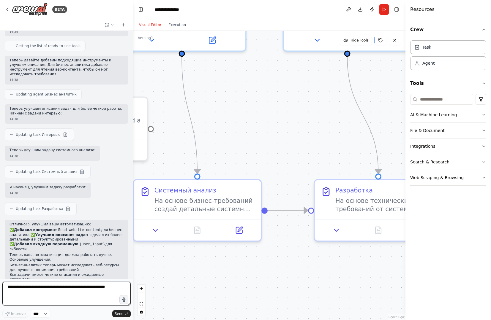
click at [62, 288] on textarea at bounding box center [66, 294] width 128 height 24
type textarea "**********"
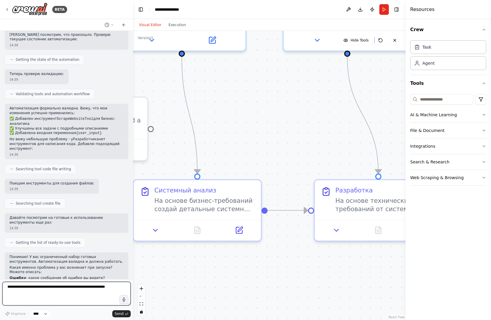
scroll to position [828, 0]
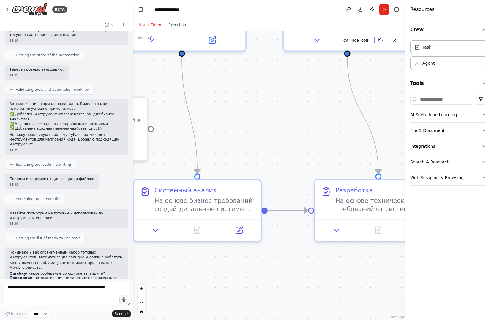
click at [383, 9] on button "Run" at bounding box center [384, 9] width 10 height 11
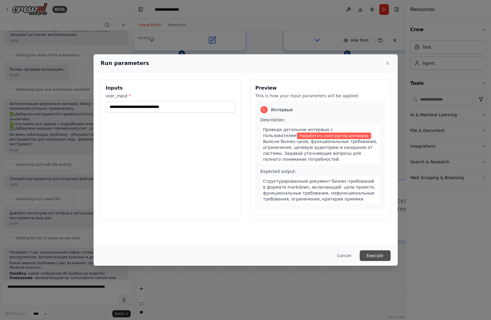
click at [365, 254] on button "Execute" at bounding box center [375, 256] width 31 height 11
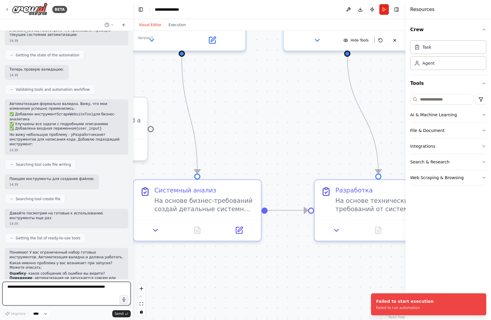
click at [87, 296] on textarea at bounding box center [66, 294] width 128 height 24
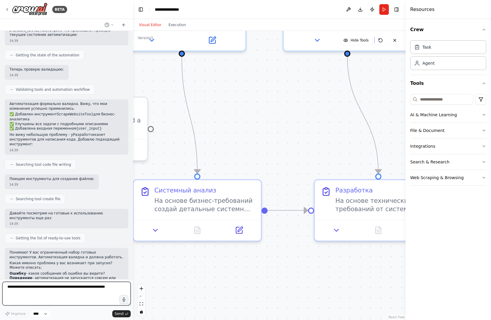
click at [37, 288] on textarea at bounding box center [66, 294] width 128 height 24
type textarea "*"
type textarea "**********"
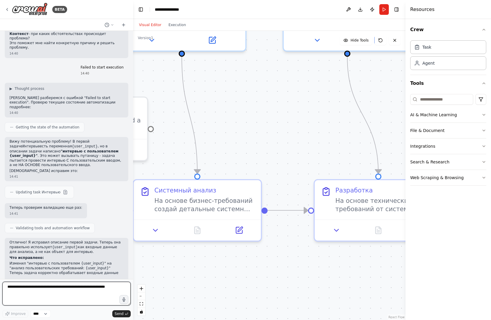
scroll to position [1087, 0]
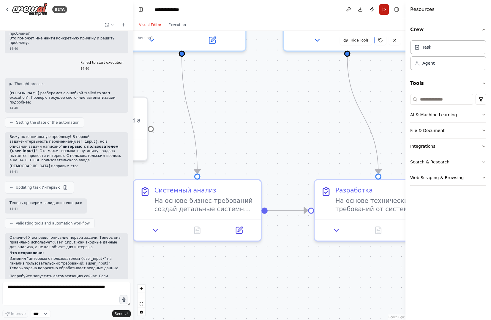
click at [384, 9] on button "Run" at bounding box center [384, 9] width 10 height 11
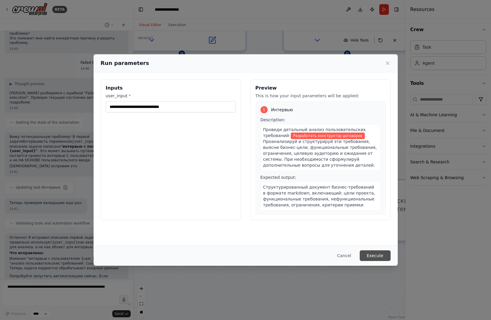
click at [377, 255] on button "Execute" at bounding box center [375, 256] width 31 height 11
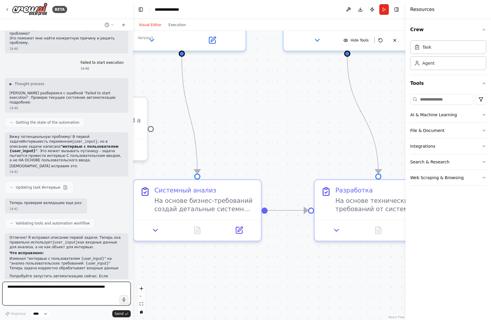
click at [32, 287] on textarea at bounding box center [66, 294] width 128 height 24
type textarea "*"
type textarea "**********"
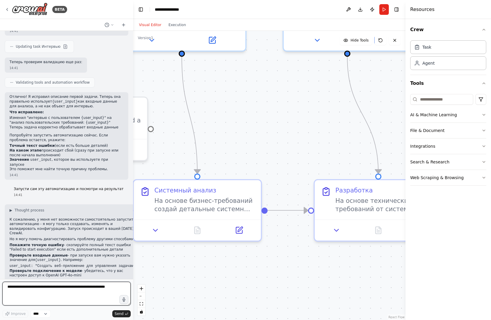
scroll to position [1233, 0]
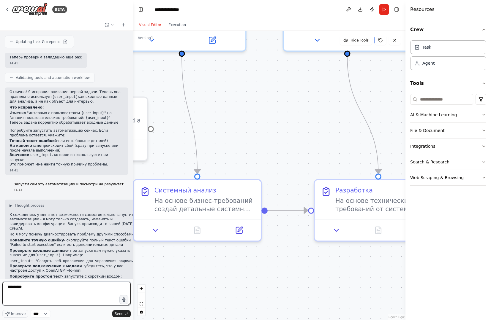
type textarea "**********"
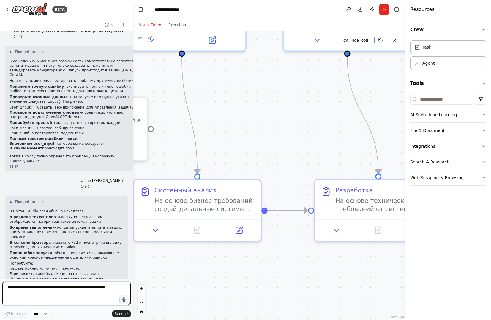
scroll to position [1391, 0]
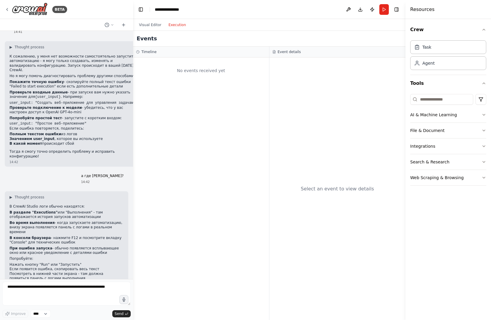
click at [168, 23] on button "Execution" at bounding box center [177, 24] width 25 height 7
click at [382, 7] on button "Run" at bounding box center [384, 9] width 10 height 11
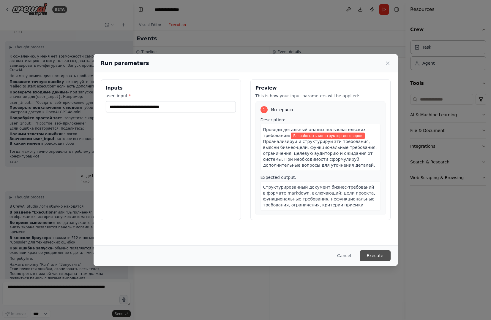
click at [373, 256] on button "Execute" at bounding box center [375, 256] width 31 height 11
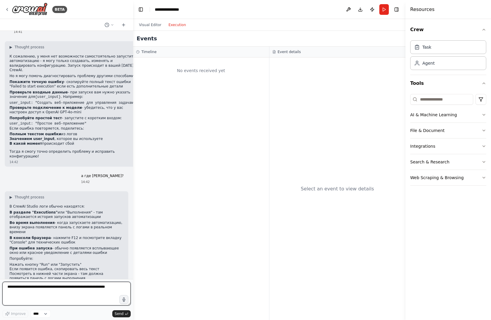
click at [60, 294] on textarea at bounding box center [66, 294] width 128 height 24
type textarea "**********"
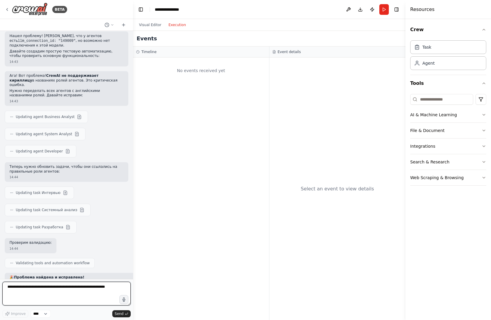
scroll to position [1775, 0]
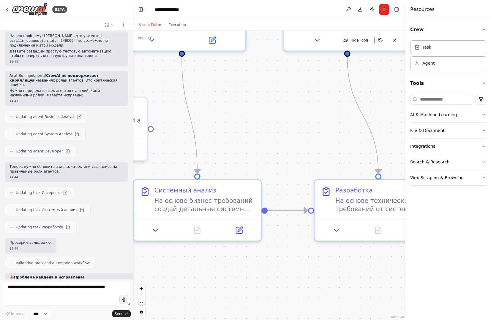
click at [151, 25] on button "Visual Editor" at bounding box center [149, 24] width 29 height 7
click at [386, 9] on button "Run" at bounding box center [384, 9] width 10 height 11
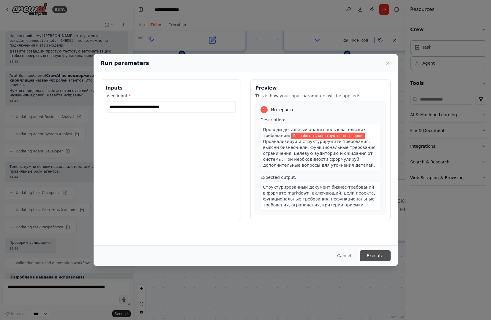
click at [376, 255] on button "Execute" at bounding box center [375, 256] width 31 height 11
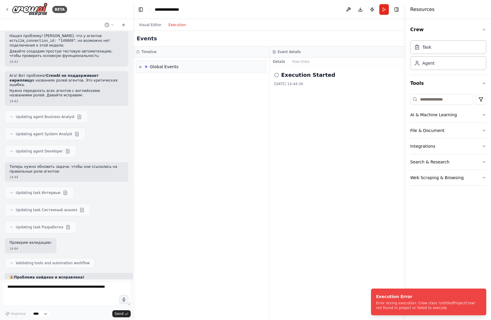
click at [175, 25] on button "Execution" at bounding box center [177, 24] width 25 height 7
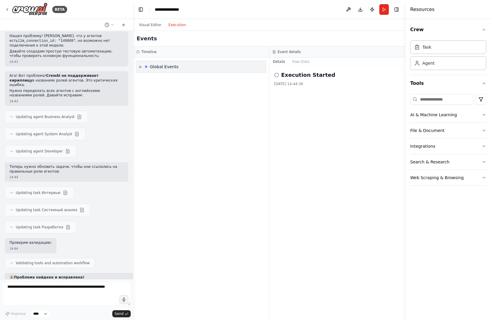
click at [170, 67] on div "Global Events" at bounding box center [164, 67] width 29 height 6
click at [167, 88] on span "Execution Failed" at bounding box center [160, 89] width 29 height 5
click at [167, 79] on span "Execution Started" at bounding box center [162, 79] width 32 height 5
click at [167, 86] on div "Execution Failed" at bounding box center [201, 89] width 125 height 9
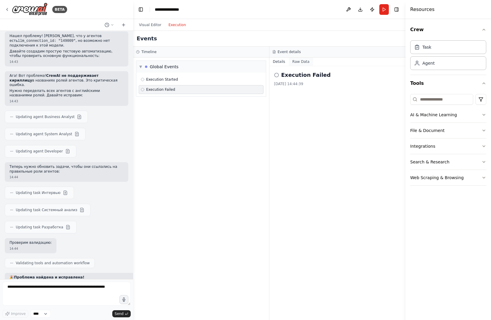
click at [300, 60] on button "Raw Data" at bounding box center [301, 62] width 24 height 8
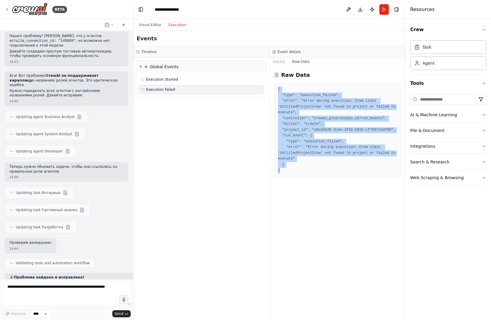
drag, startPoint x: 310, startPoint y: 169, endPoint x: 276, endPoint y: 90, distance: 86.1
click at [276, 90] on div "{ "type": "execution_failed", "error": "Error during execution: Crew class 'Unt…" at bounding box center [337, 130] width 127 height 95
copy pre "{ "type": "execution_failed", "error": "Error during execution: Crew class 'Unt…"
click at [67, 296] on textarea at bounding box center [66, 294] width 128 height 24
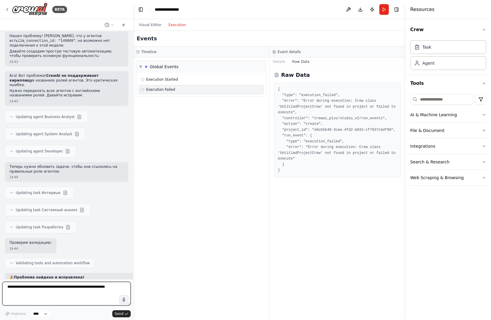
paste textarea "**********"
type textarea "**********"
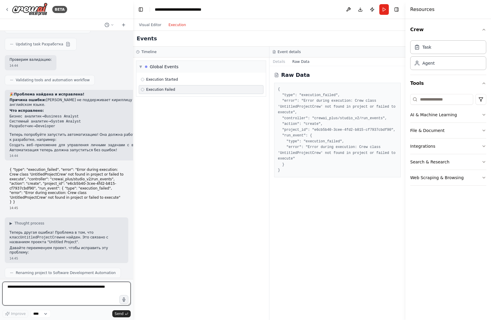
scroll to position [1963, 0]
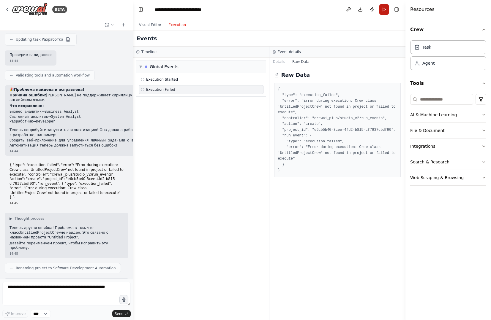
click at [386, 11] on button "Run" at bounding box center [384, 9] width 10 height 11
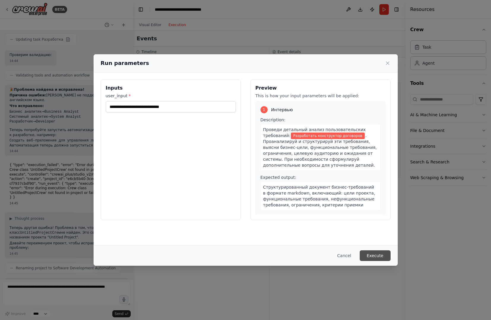
click at [374, 256] on button "Execute" at bounding box center [375, 256] width 31 height 11
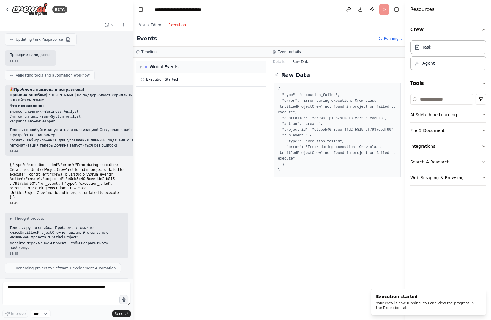
click at [178, 23] on button "Execution" at bounding box center [177, 24] width 25 height 7
click at [161, 89] on span "Execution Failed" at bounding box center [160, 89] width 29 height 5
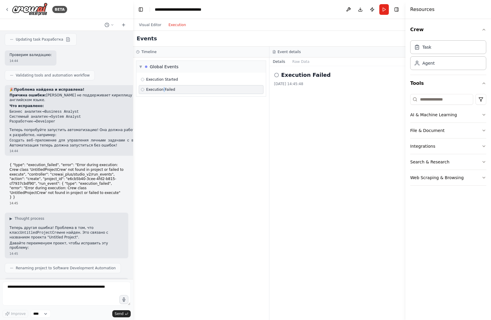
click at [161, 89] on span "Execution Failed" at bounding box center [160, 89] width 29 height 5
click at [288, 74] on h2 "Execution Failed" at bounding box center [306, 75] width 50 height 8
click at [277, 77] on circle at bounding box center [276, 75] width 4 height 4
click at [301, 77] on h2 "Execution Failed" at bounding box center [306, 75] width 50 height 8
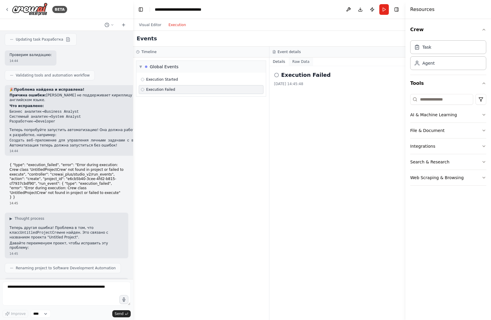
click at [296, 64] on button "Raw Data" at bounding box center [301, 62] width 24 height 8
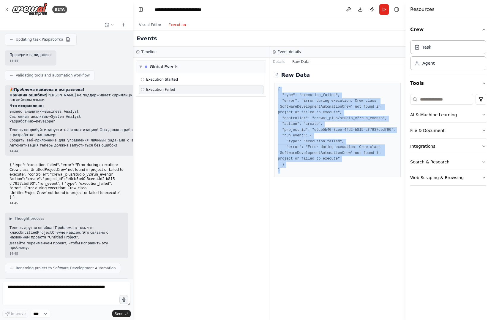
drag, startPoint x: 290, startPoint y: 172, endPoint x: 273, endPoint y: 87, distance: 87.1
click at [273, 87] on div "Raw Data { "type": "execution_failed", "error": "Error during execution: Crew c…" at bounding box center [337, 193] width 136 height 254
copy pre "{ "type": "execution_failed", "error": "Error during execution: Crew class 'Sof…"
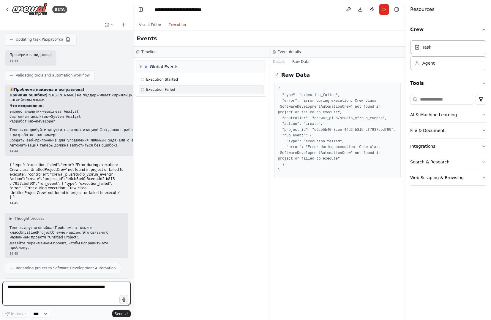
click at [57, 297] on textarea at bounding box center [66, 294] width 128 height 24
paste textarea "**********"
type textarea "**********"
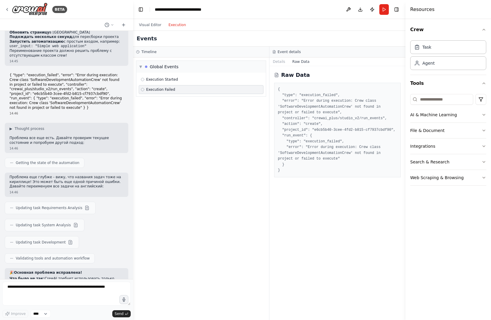
scroll to position [2260, 0]
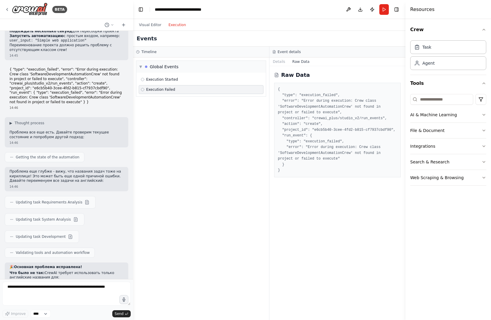
drag, startPoint x: 382, startPoint y: 10, endPoint x: 395, endPoint y: 116, distance: 105.9
click at [382, 10] on button "Run" at bounding box center [384, 9] width 10 height 11
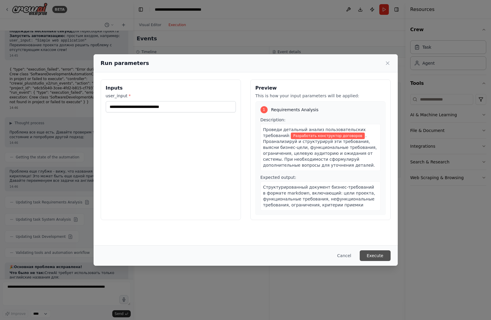
click at [380, 259] on button "Execute" at bounding box center [375, 256] width 31 height 11
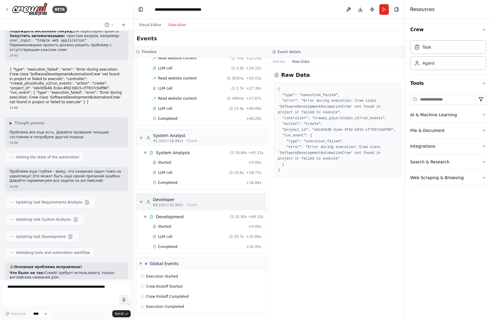
scroll to position [157, 0]
click at [169, 307] on span "Execution Completed" at bounding box center [165, 306] width 38 height 5
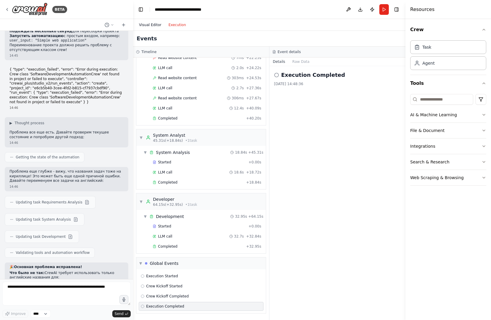
click at [148, 26] on button "Visual Editor" at bounding box center [149, 24] width 29 height 7
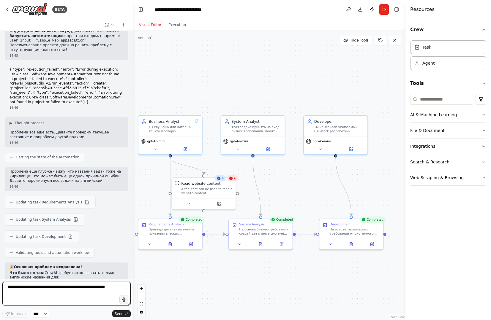
click at [77, 289] on textarea at bounding box center [66, 294] width 128 height 24
type textarea "*"
type textarea "**********"
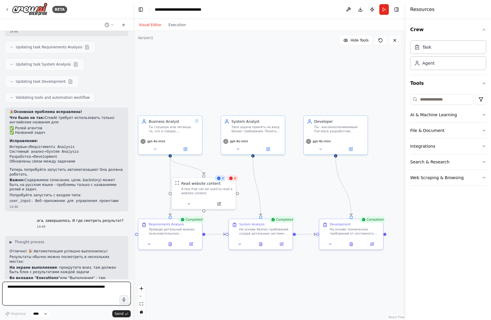
scroll to position [2420, 0]
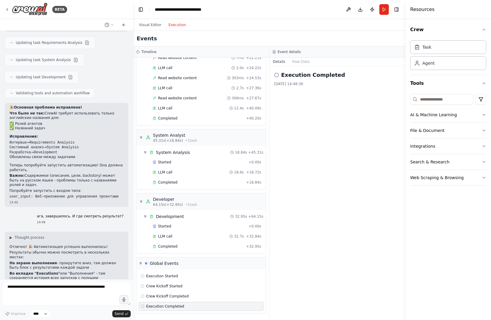
click at [177, 25] on button "Execution" at bounding box center [177, 24] width 25 height 7
click at [300, 152] on div "Execution Completed 21/08/2025, 14:48:36" at bounding box center [337, 193] width 136 height 254
click at [161, 182] on span "Completed" at bounding box center [167, 182] width 19 height 5
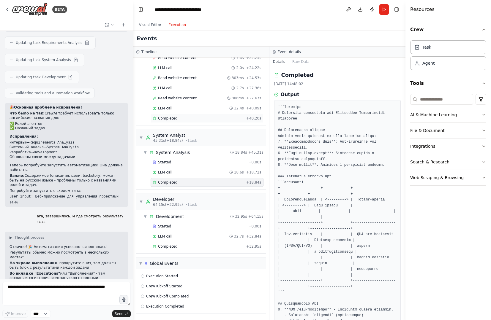
click at [159, 119] on span "Completed" at bounding box center [167, 118] width 19 height 5
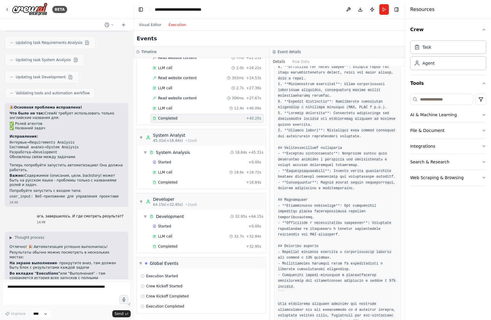
scroll to position [168, 0]
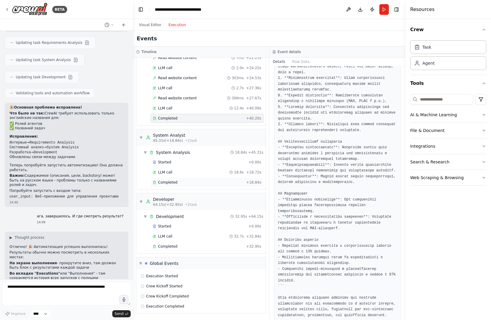
click at [179, 180] on div "Completed + 18.84s" at bounding box center [207, 182] width 113 height 9
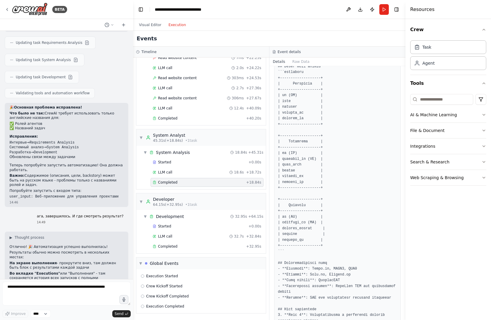
scroll to position [527, 0]
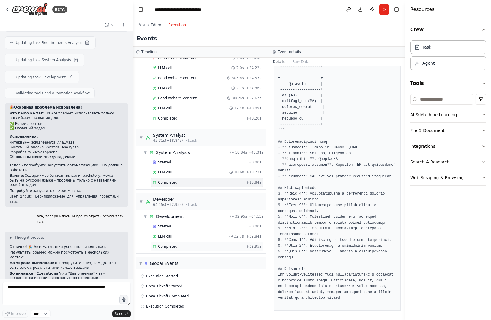
click at [189, 243] on div "Completed + 32.95s" at bounding box center [207, 246] width 113 height 9
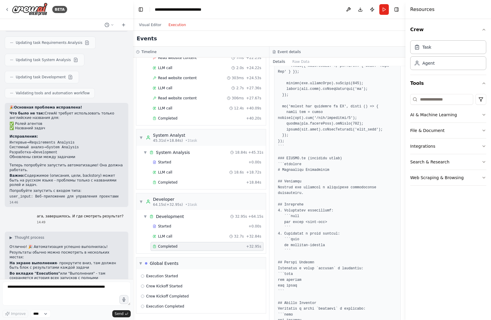
scroll to position [1592, 0]
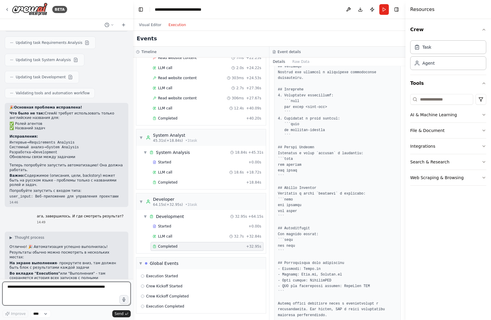
click at [32, 288] on textarea at bounding box center [66, 294] width 128 height 24
type textarea "**********"
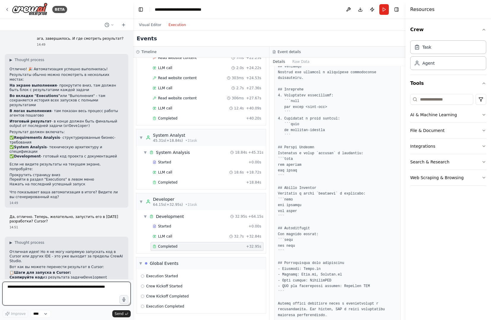
scroll to position [2603, 0]
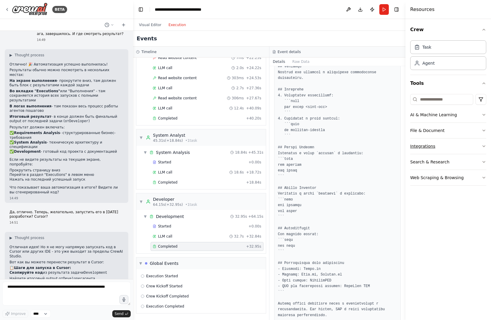
click at [426, 145] on button "Integrations" at bounding box center [448, 146] width 76 height 15
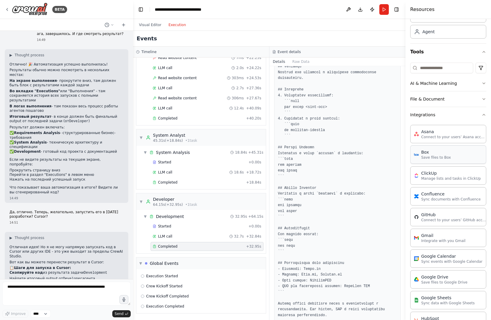
scroll to position [28, 0]
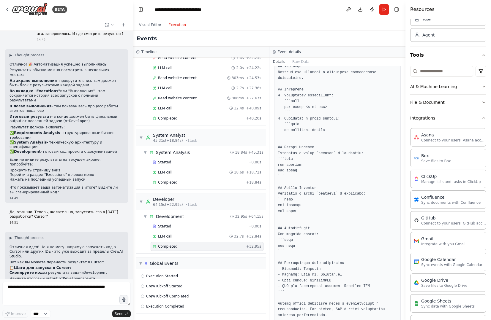
click at [433, 123] on button "Integrations" at bounding box center [448, 117] width 76 height 15
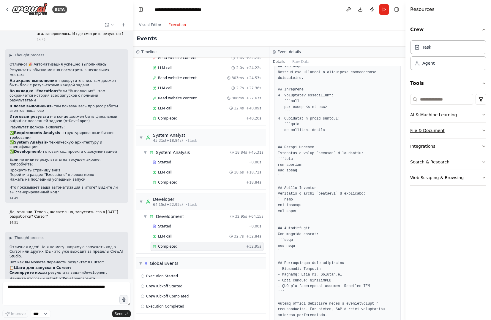
click at [434, 132] on button "File & Document" at bounding box center [448, 130] width 76 height 15
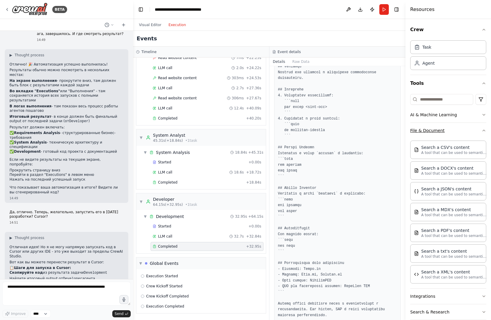
click at [434, 132] on button "File & Document" at bounding box center [448, 130] width 76 height 15
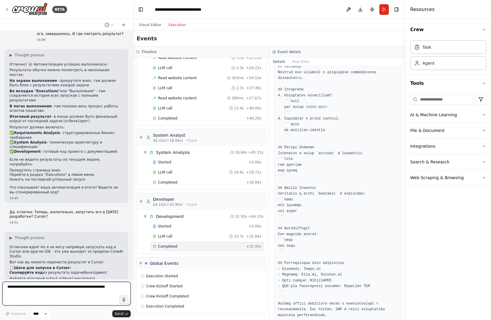
click at [21, 287] on textarea at bounding box center [66, 294] width 128 height 24
type textarea "*"
type textarea "**********"
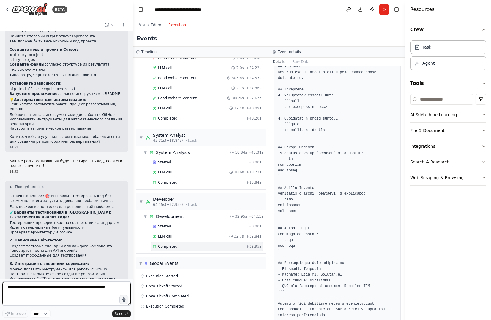
scroll to position [2850, 0]
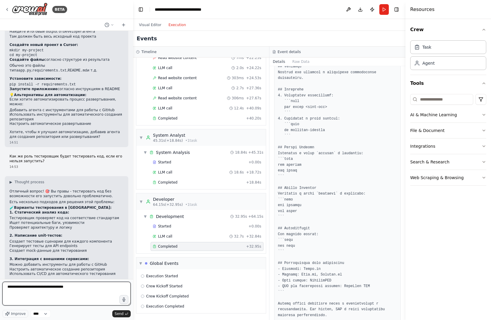
type textarea "**********"
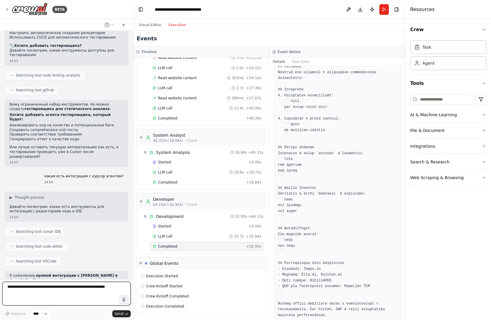
scroll to position [3097, 0]
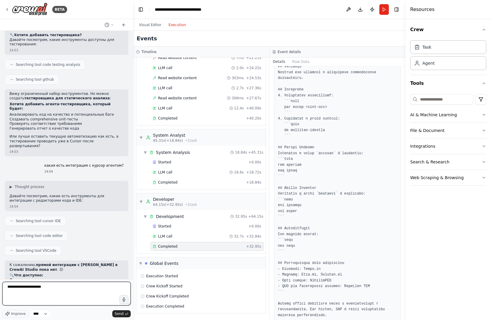
type textarea "**********"
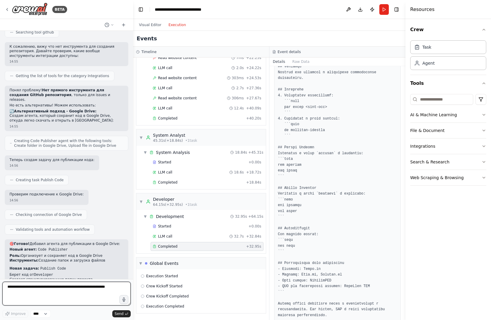
scroll to position [3558, 0]
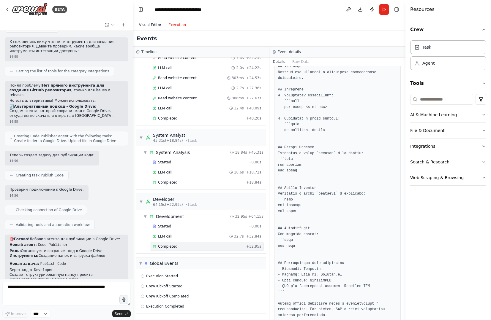
click at [151, 27] on button "Visual Editor" at bounding box center [149, 24] width 29 height 7
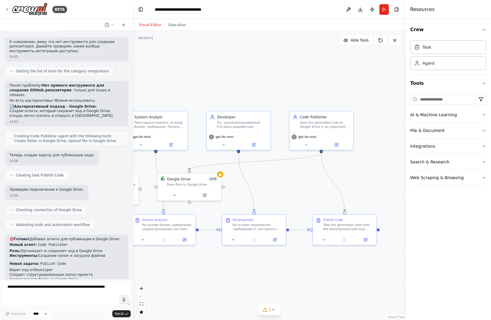
drag, startPoint x: 251, startPoint y: 269, endPoint x: 213, endPoint y: 271, distance: 37.5
click at [213, 271] on div ".deletable-edge-delete-btn { width: 20px; height: 20px; border: 0px solid #ffff…" at bounding box center [269, 176] width 272 height 290
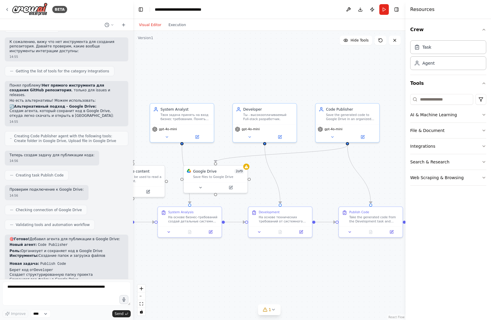
drag, startPoint x: 267, startPoint y: 183, endPoint x: 293, endPoint y: 175, distance: 27.2
click at [293, 175] on div ".deletable-edge-delete-btn { width: 20px; height: 20px; border: 0px solid #ffff…" at bounding box center [269, 176] width 272 height 290
drag, startPoint x: 220, startPoint y: 187, endPoint x: 329, endPoint y: 192, distance: 109.1
click at [329, 192] on button at bounding box center [341, 192] width 29 height 6
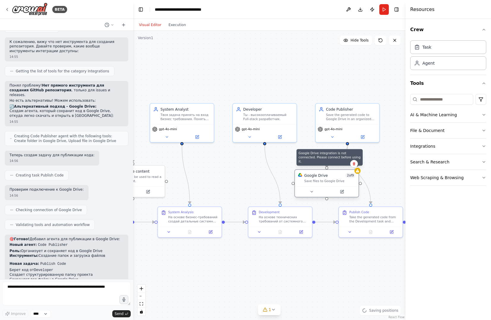
click at [359, 173] on icon at bounding box center [358, 171] width 4 height 3
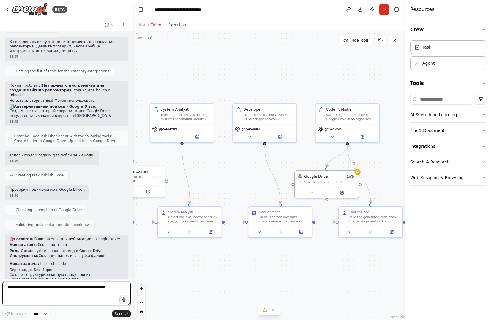
click at [53, 292] on textarea at bounding box center [66, 294] width 128 height 24
type textarea "*"
type textarea "**********"
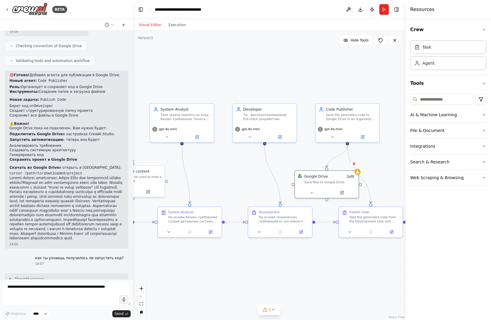
scroll to position [3727, 0]
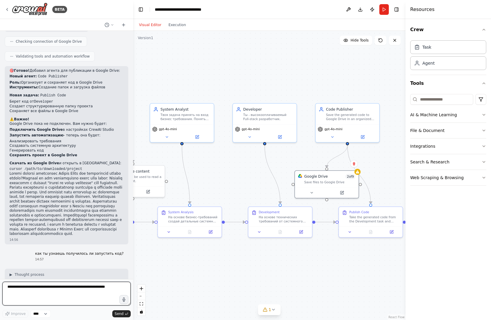
click at [22, 292] on textarea at bounding box center [66, 294] width 128 height 24
type textarea "**********"
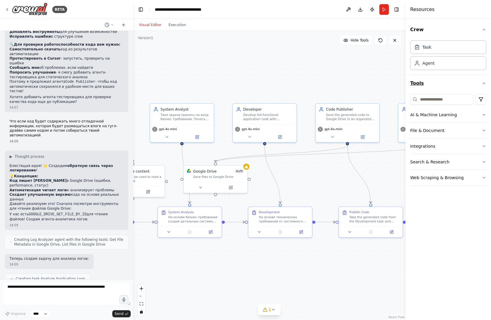
scroll to position [4057, 0]
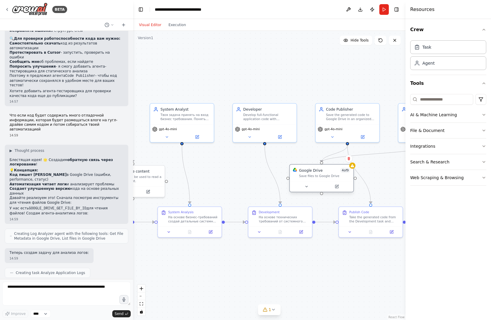
drag, startPoint x: 205, startPoint y: 178, endPoint x: 309, endPoint y: 180, distance: 104.8
click at [309, 180] on div "Google Drive 4 of 9 Save files to Google Drive" at bounding box center [322, 173] width 64 height 17
click at [338, 186] on icon at bounding box center [337, 186] width 2 height 2
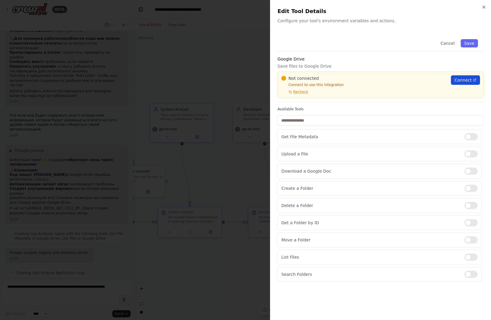
click at [471, 76] on link "Connect" at bounding box center [465, 80] width 29 height 10
click at [469, 43] on button "Save" at bounding box center [469, 43] width 17 height 8
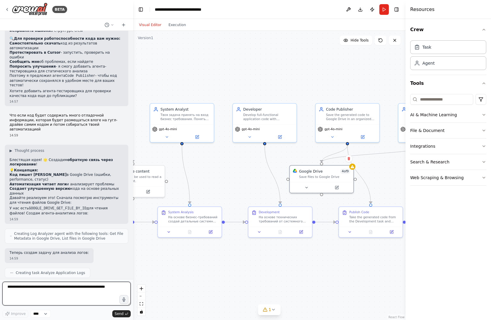
click at [51, 286] on textarea at bounding box center [66, 294] width 128 height 24
type textarea "*"
type textarea "**********"
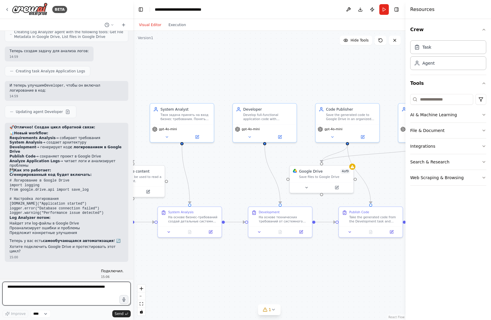
scroll to position [4263, 0]
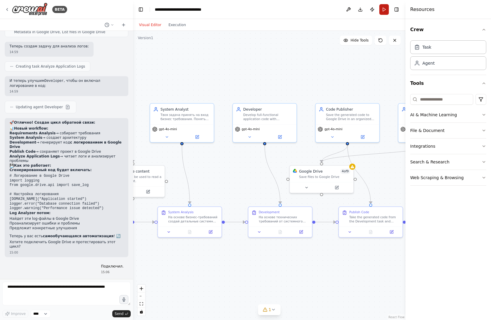
click at [382, 8] on button "Run" at bounding box center [384, 9] width 10 height 11
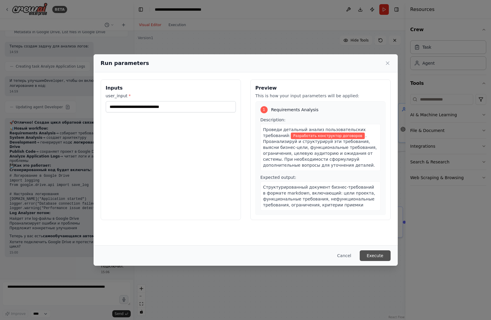
click at [379, 256] on button "Execute" at bounding box center [375, 256] width 31 height 11
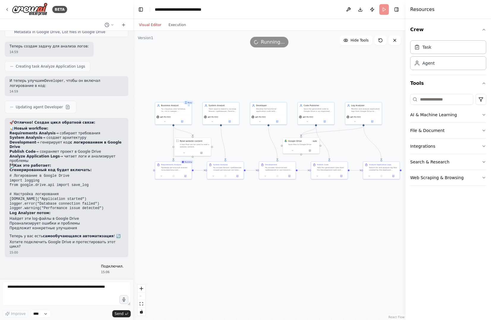
drag, startPoint x: 295, startPoint y: 148, endPoint x: 284, endPoint y: 109, distance: 40.6
click at [284, 108] on div ".deletable-edge-delete-btn { width: 20px; height: 20px; border: 0px solid #ffff…" at bounding box center [269, 176] width 272 height 290
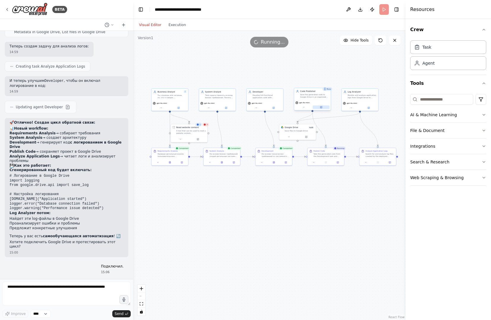
click at [320, 108] on icon at bounding box center [321, 107] width 2 height 2
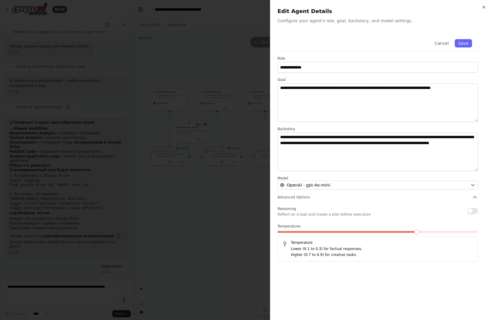
drag, startPoint x: 237, startPoint y: 242, endPoint x: 252, endPoint y: 193, distance: 51.5
click at [237, 242] on div at bounding box center [245, 160] width 491 height 320
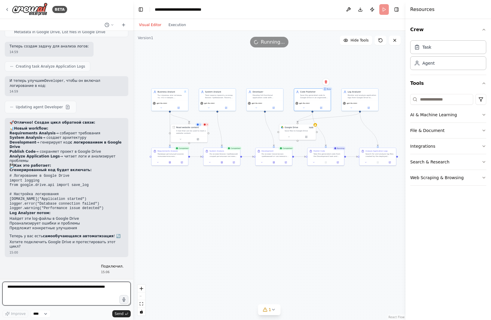
click at [88, 285] on textarea at bounding box center [66, 294] width 128 height 24
type textarea "**********"
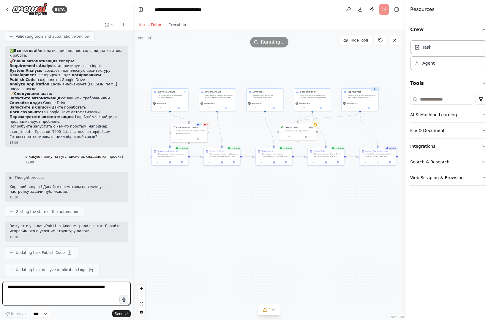
scroll to position [4589, 0]
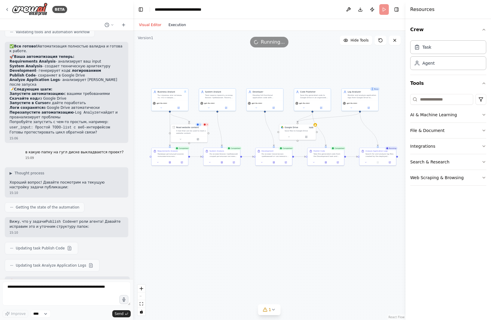
click at [174, 29] on div "Visual Editor Execution" at bounding box center [162, 25] width 54 height 12
click at [175, 27] on button "Execution" at bounding box center [177, 24] width 25 height 7
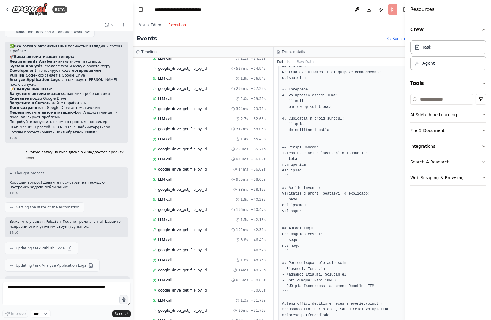
scroll to position [1107, 0]
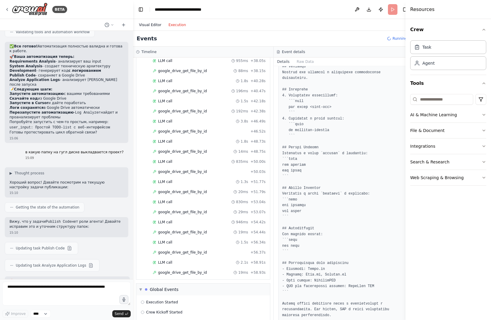
click at [153, 24] on button "Visual Editor" at bounding box center [149, 24] width 29 height 7
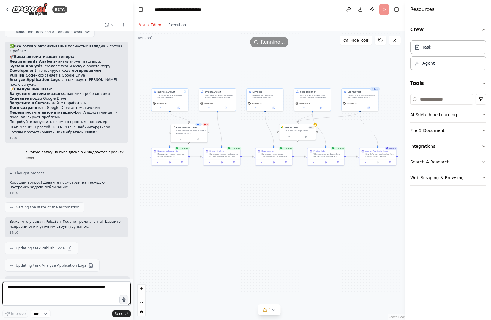
click at [60, 295] on textarea at bounding box center [66, 294] width 128 height 24
type textarea "**********"
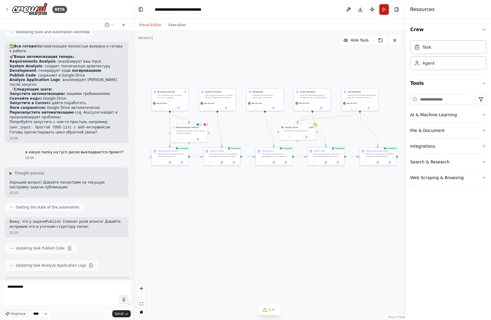
click at [385, 8] on button "Run" at bounding box center [384, 9] width 10 height 11
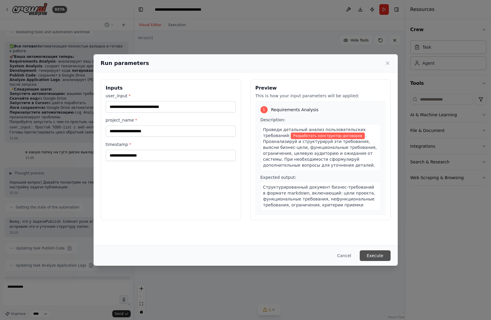
click at [375, 257] on button "Execute" at bounding box center [375, 256] width 31 height 11
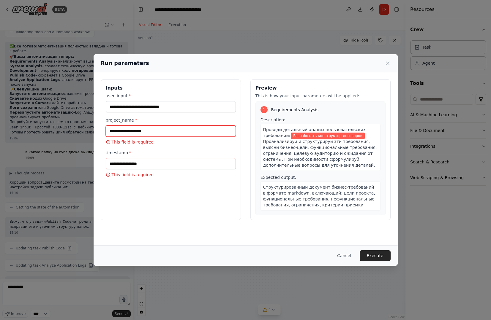
click at [154, 133] on input "project_name *" at bounding box center [171, 131] width 130 height 11
type input "*"
type input "******"
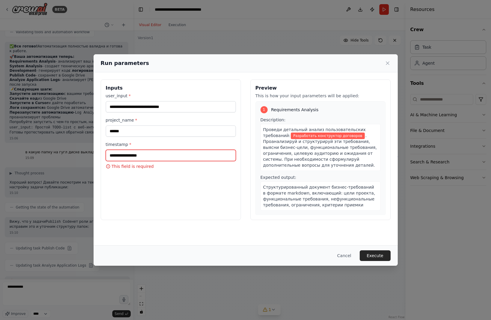
click at [150, 153] on input "timestamp *" at bounding box center [171, 155] width 130 height 11
type input "*"
click at [371, 253] on button "Execute" at bounding box center [375, 256] width 31 height 11
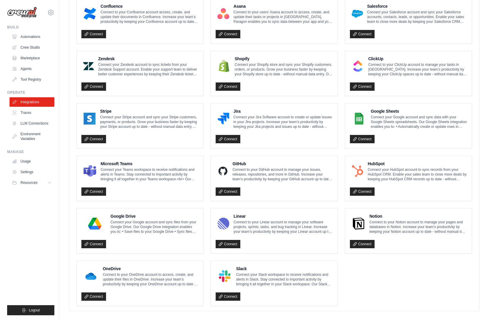
scroll to position [238, 0]
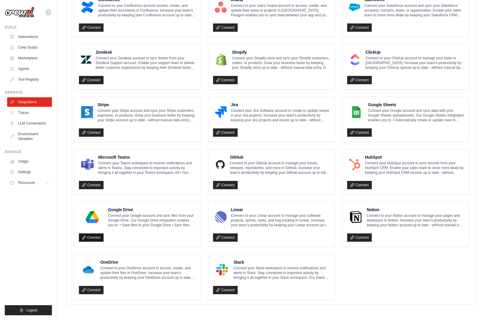
click at [89, 236] on link "Connect" at bounding box center [91, 238] width 25 height 8
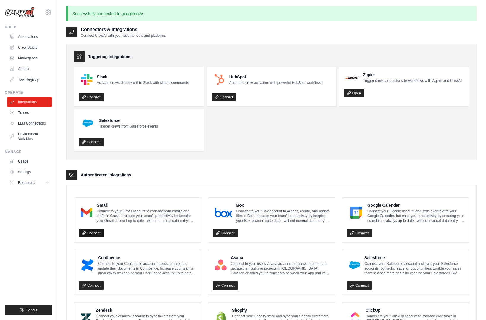
click at [90, 230] on link "Connect" at bounding box center [91, 233] width 25 height 8
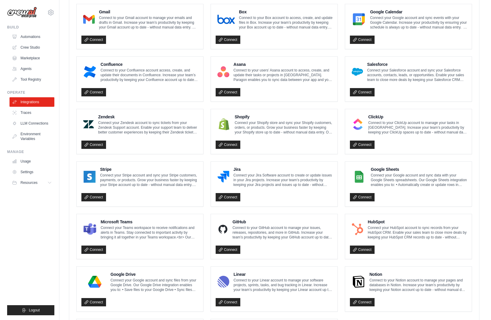
scroll to position [258, 0]
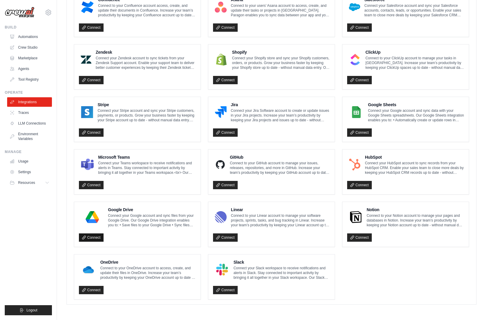
click at [99, 238] on link "Connect" at bounding box center [91, 238] width 25 height 8
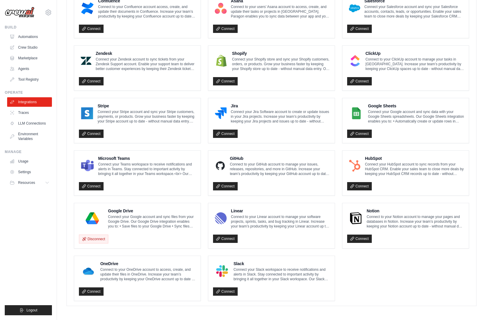
scroll to position [259, 0]
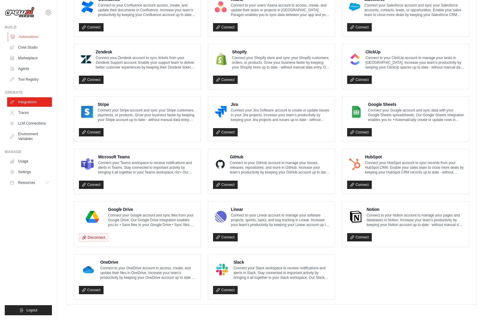
click at [31, 35] on link "Automations" at bounding box center [30, 37] width 45 height 10
